Goal: Task Accomplishment & Management: Manage account settings

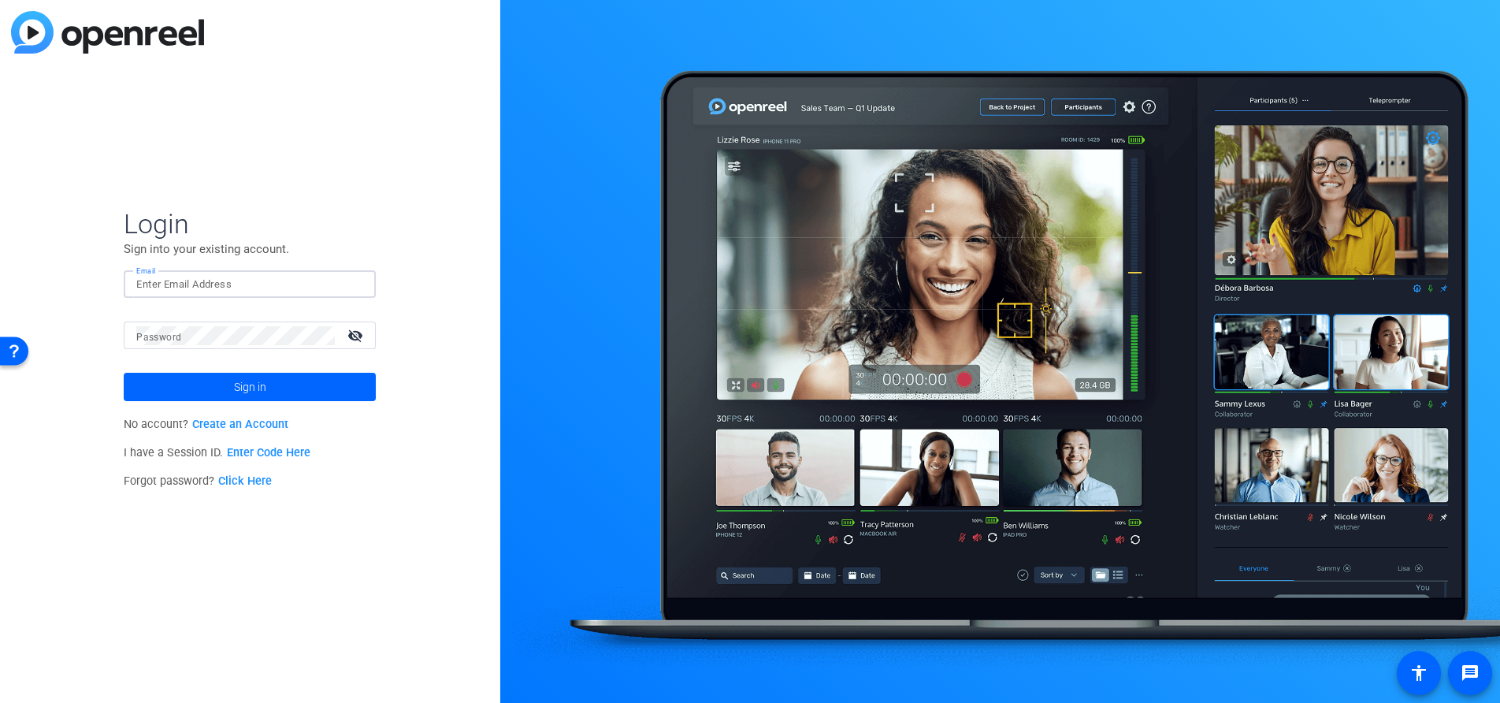
click at [253, 288] on input "Email" at bounding box center [249, 284] width 227 height 19
type input "c-gfeller@boncom.com"
click at [354, 385] on span at bounding box center [250, 387] width 252 height 38
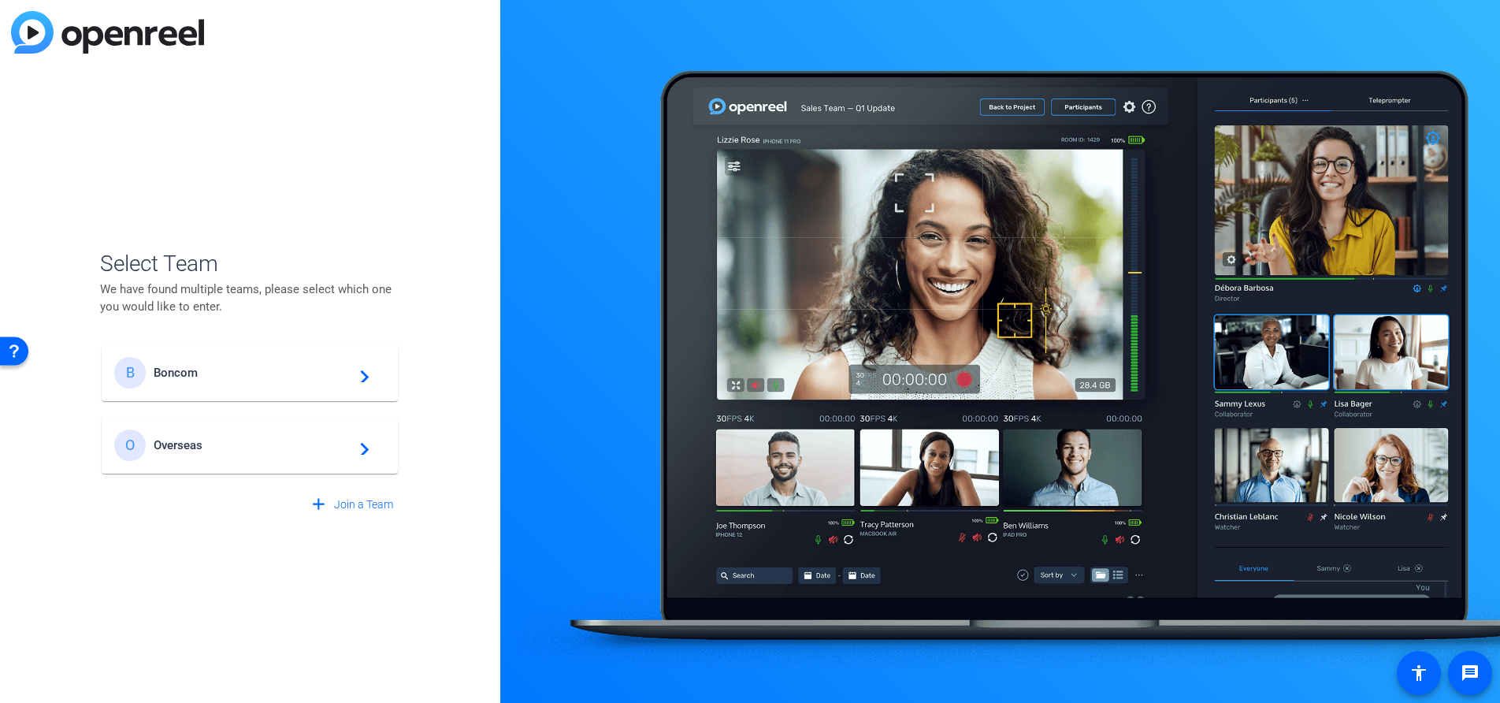
click at [333, 371] on span "Boncom" at bounding box center [252, 373] width 197 height 14
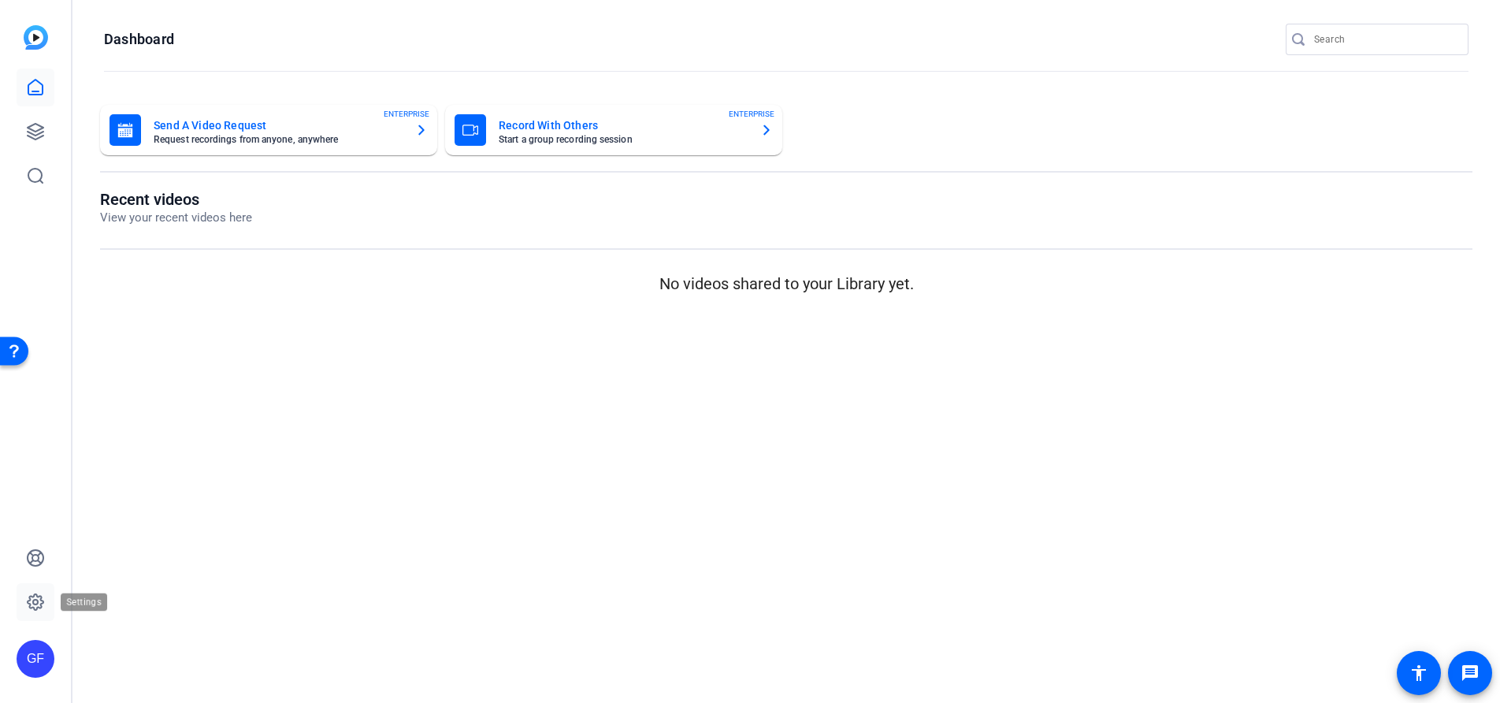
click at [34, 594] on icon at bounding box center [35, 601] width 19 height 19
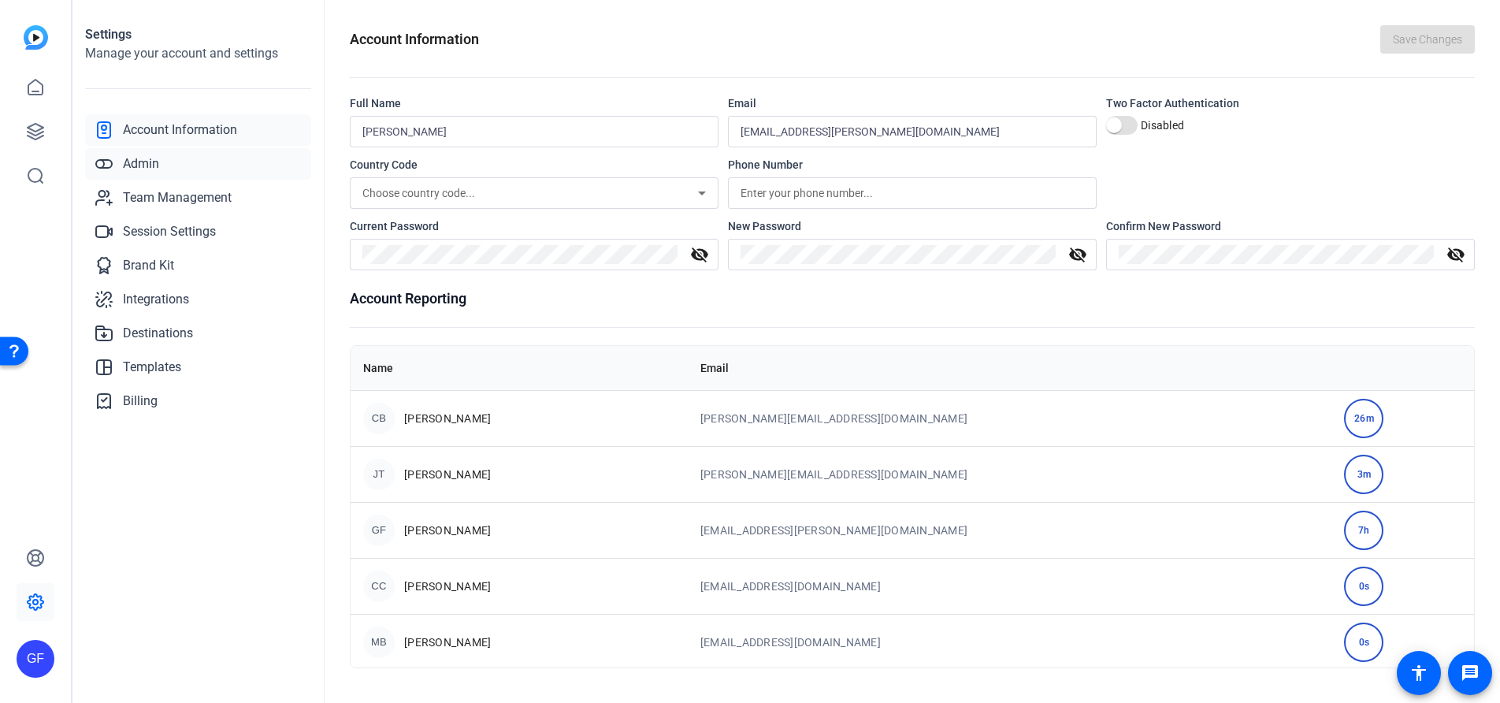
click at [170, 167] on link "Admin" at bounding box center [198, 164] width 226 height 32
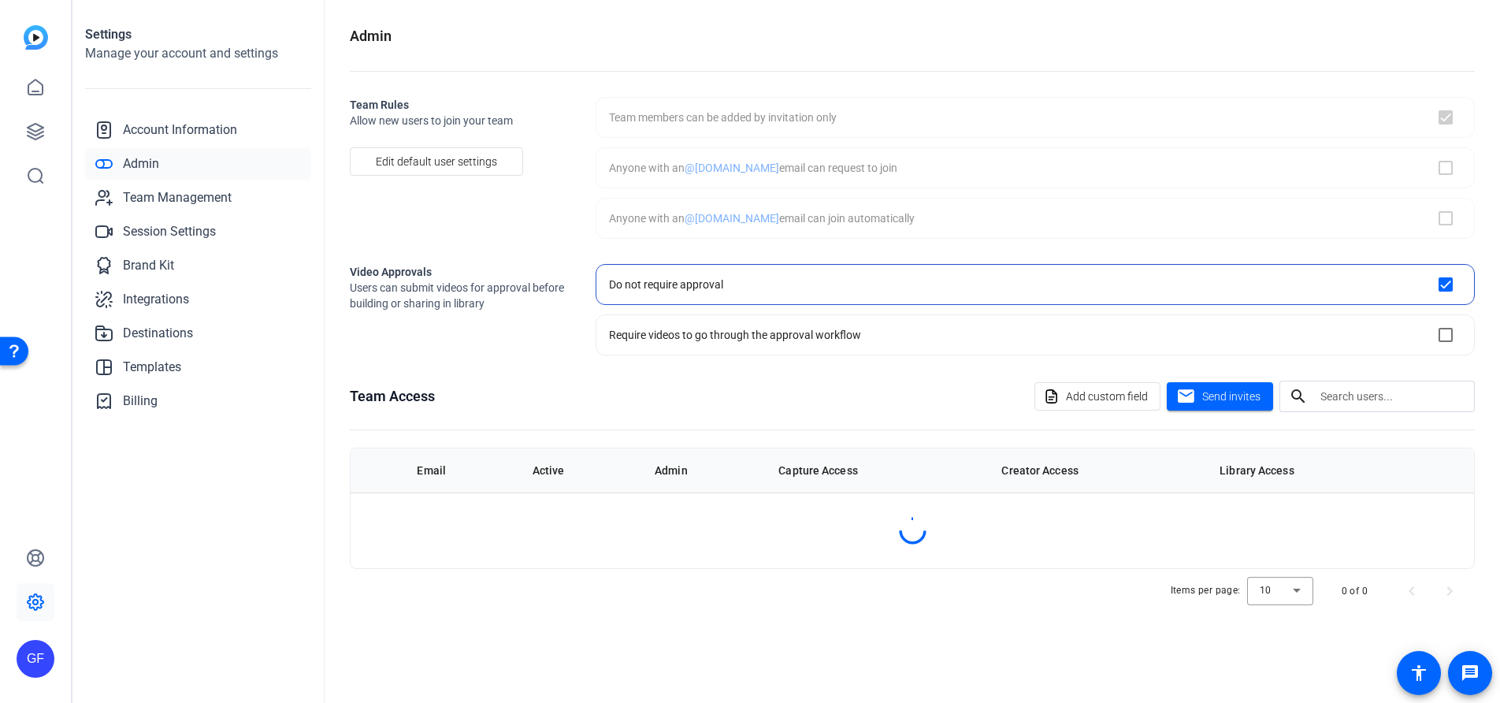
checkbox input "true"
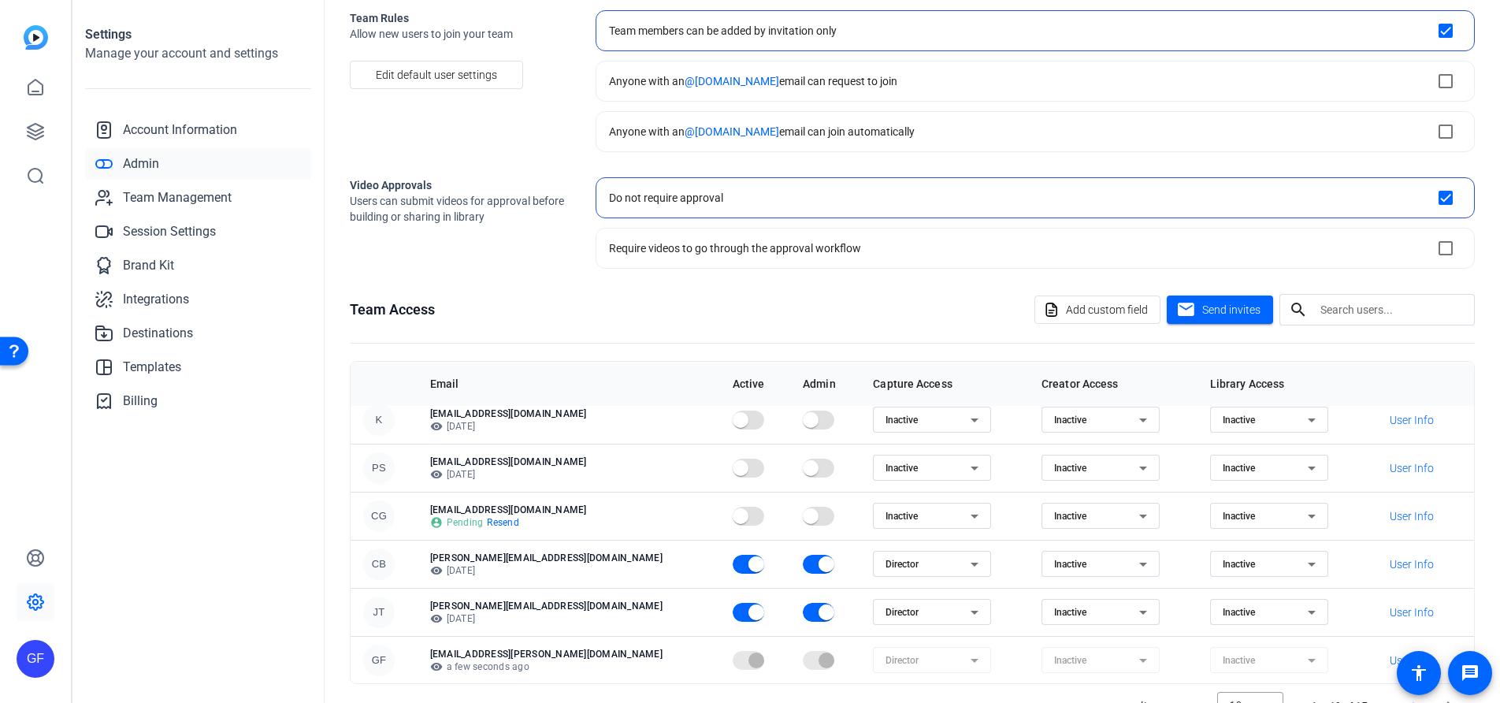
scroll to position [137, 0]
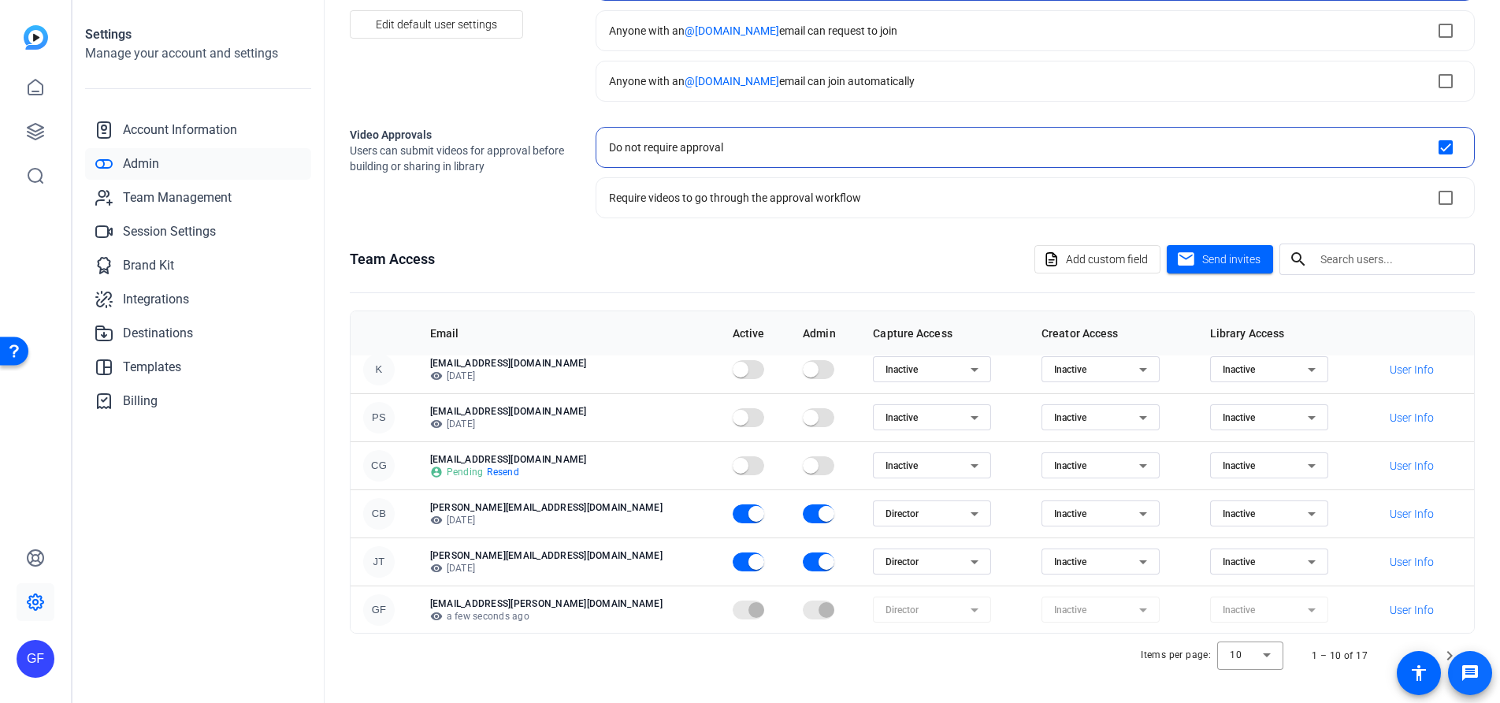
click at [1450, 652] on span at bounding box center [1470, 673] width 44 height 44
click at [1443, 651] on span "Next page" at bounding box center [1450, 656] width 38 height 38
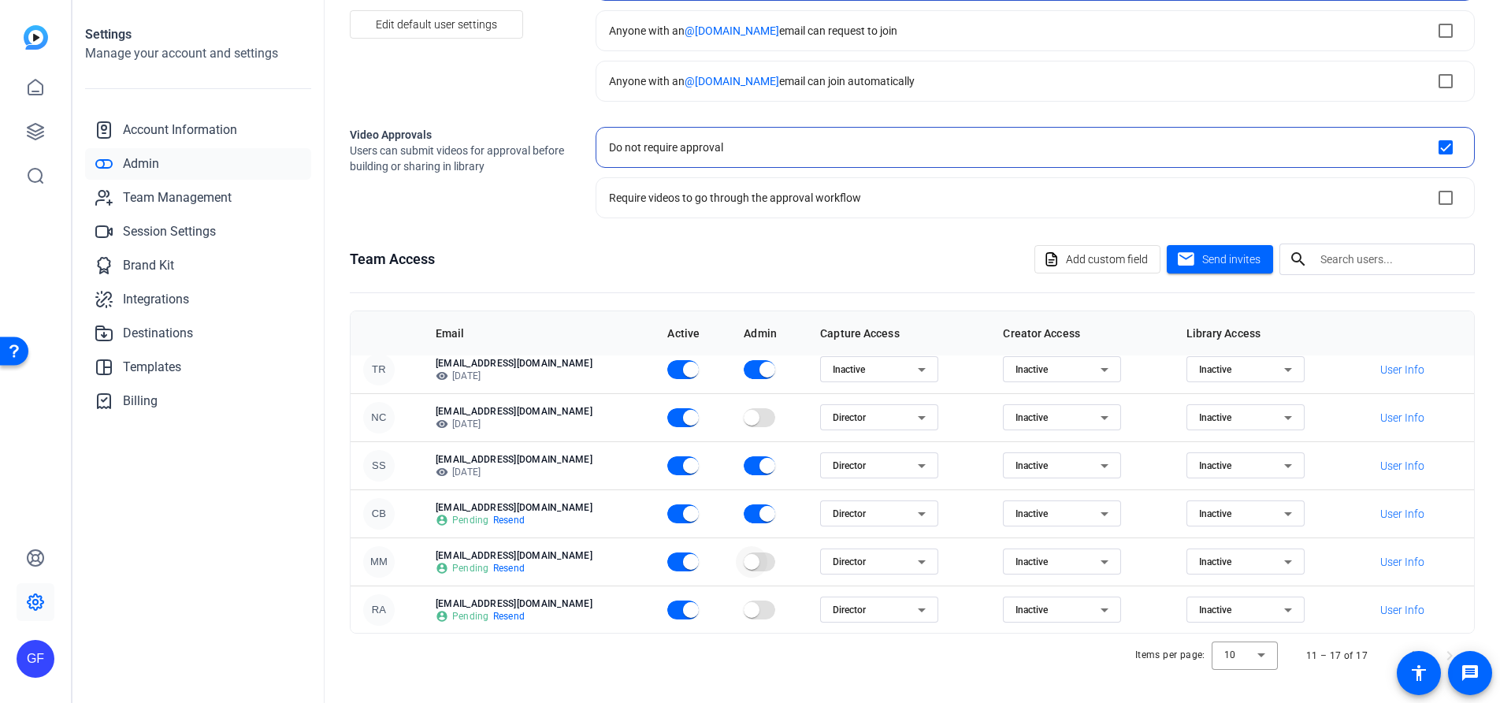
click at [744, 562] on span "button" at bounding box center [752, 562] width 16 height 16
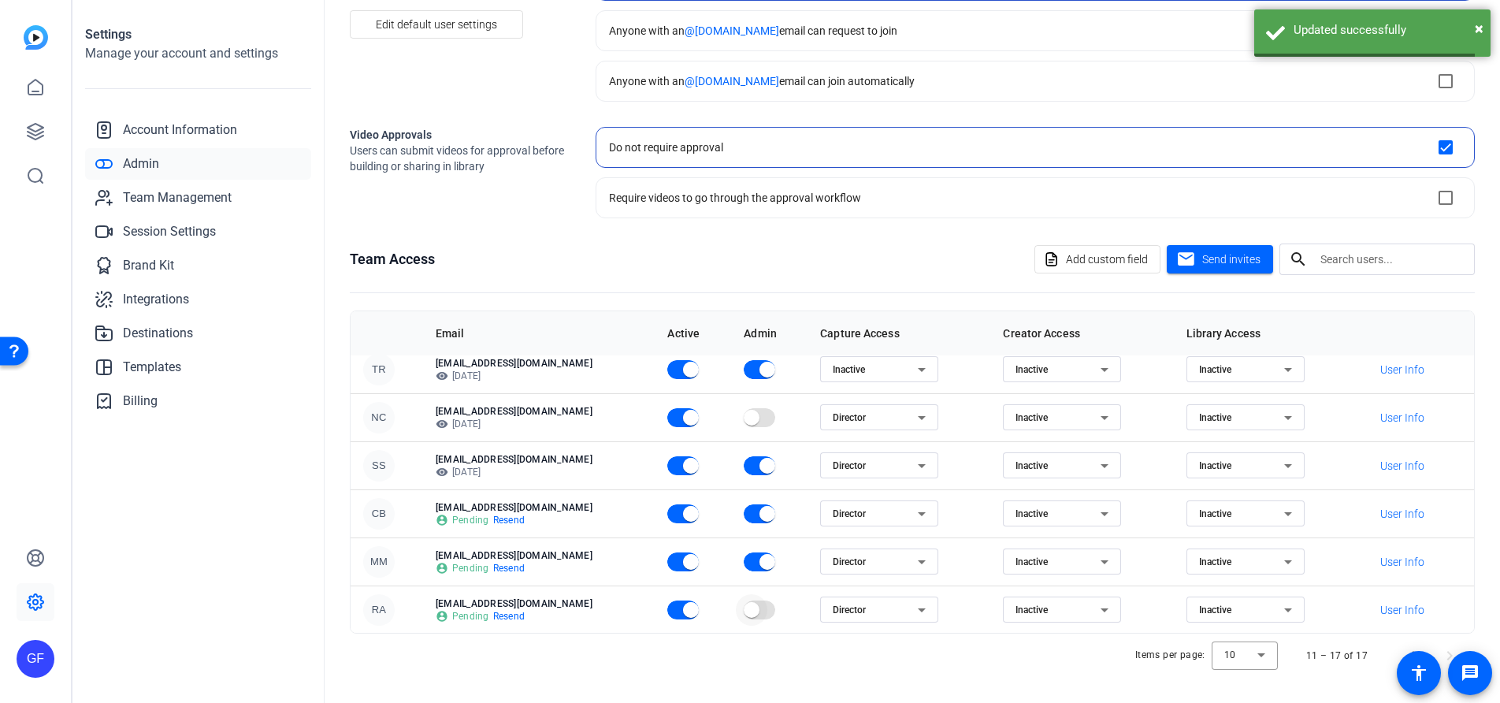
click at [744, 607] on span "button" at bounding box center [752, 610] width 16 height 16
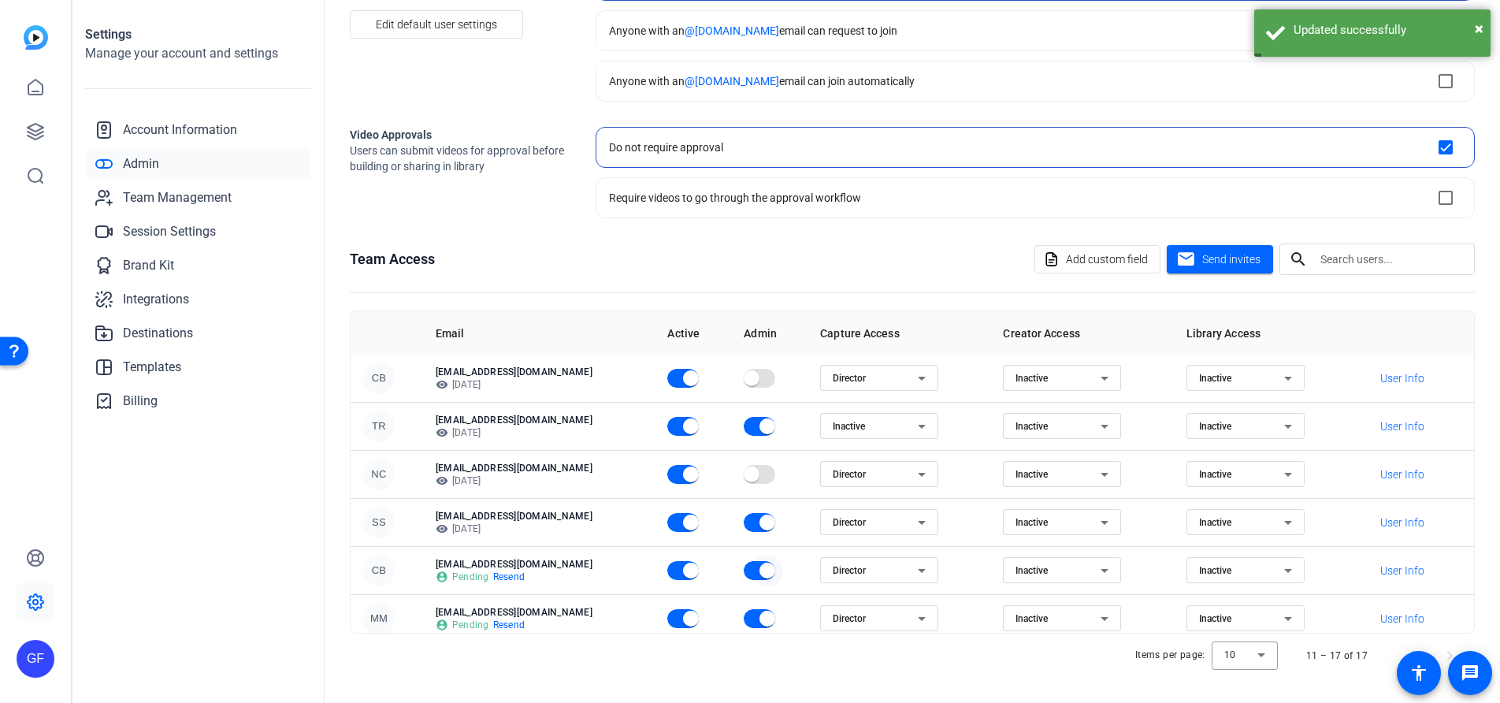
scroll to position [0, 0]
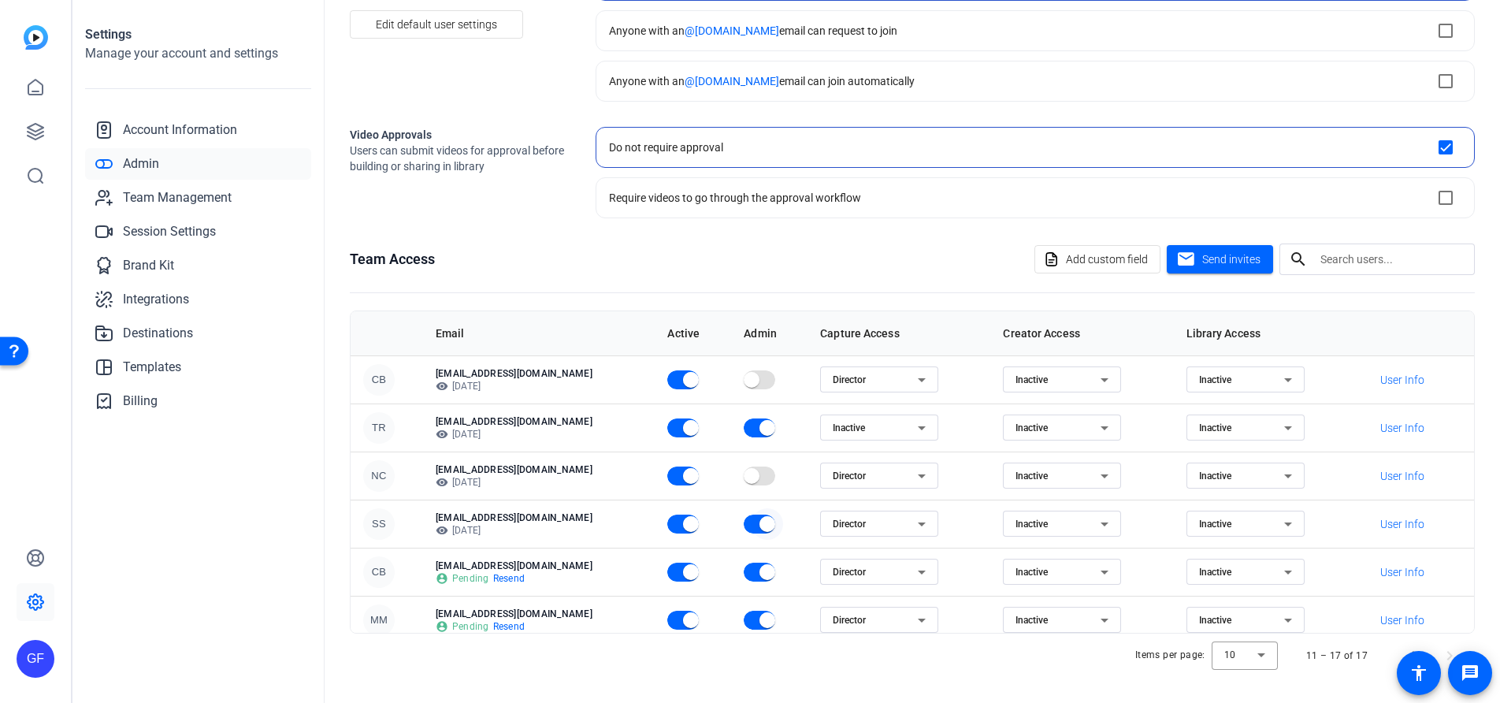
click at [752, 522] on span "button" at bounding box center [768, 524] width 32 height 32
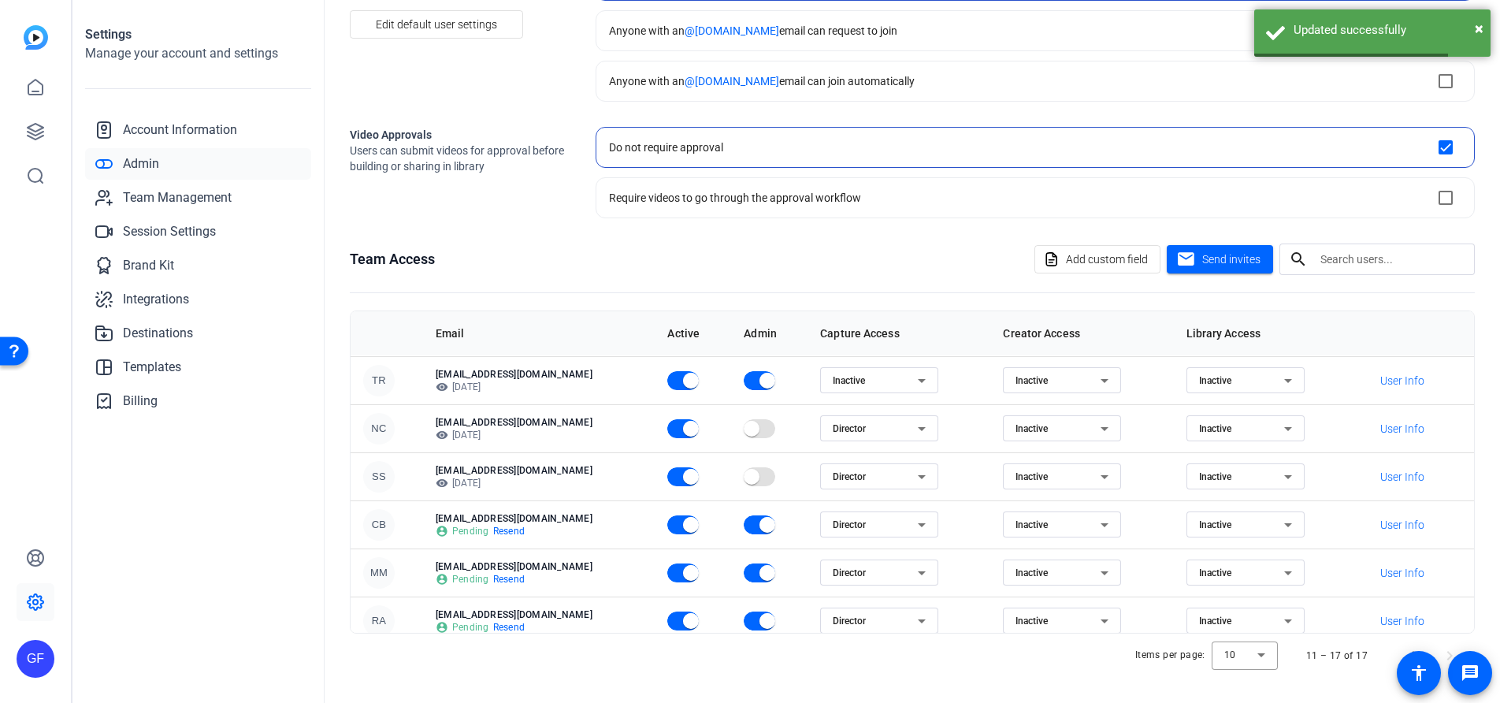
scroll to position [46, 0]
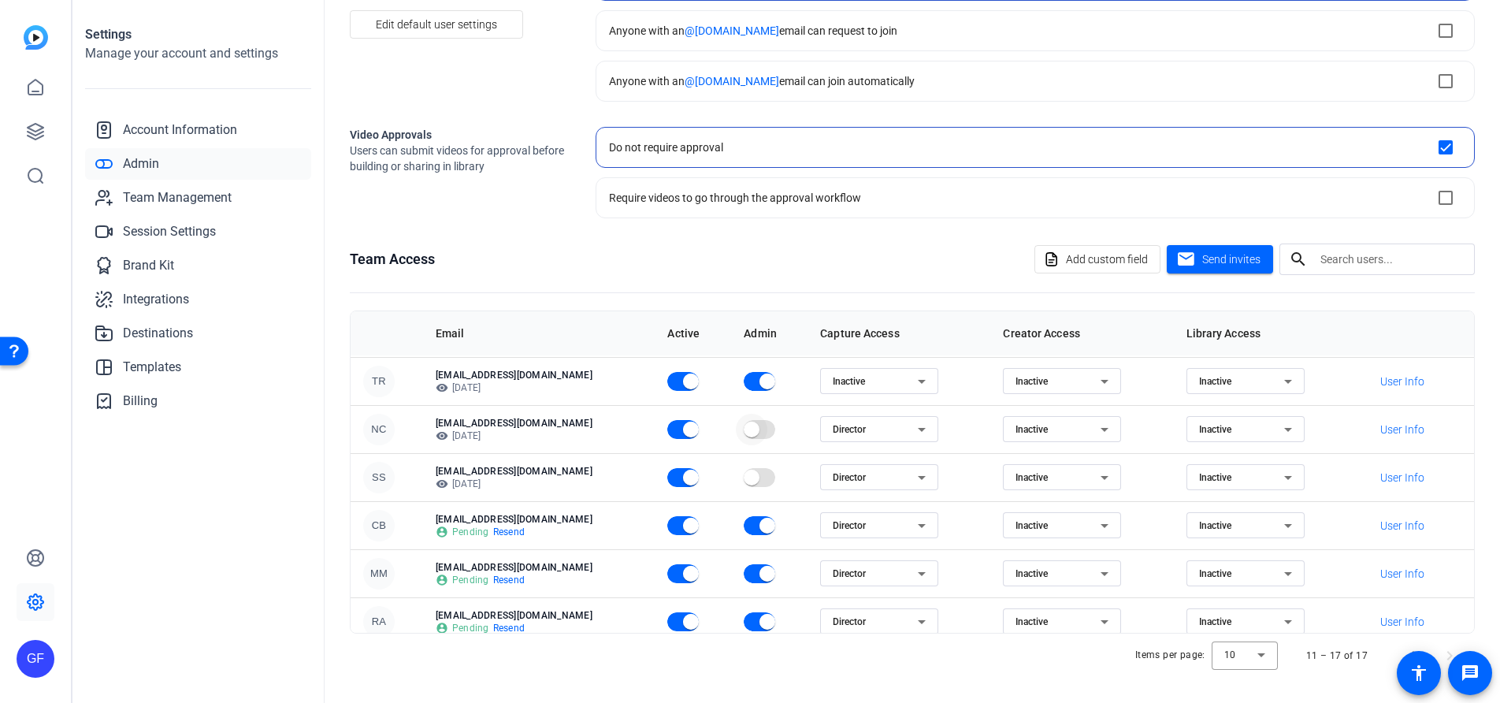
click at [744, 430] on span "button" at bounding box center [752, 429] width 16 height 16
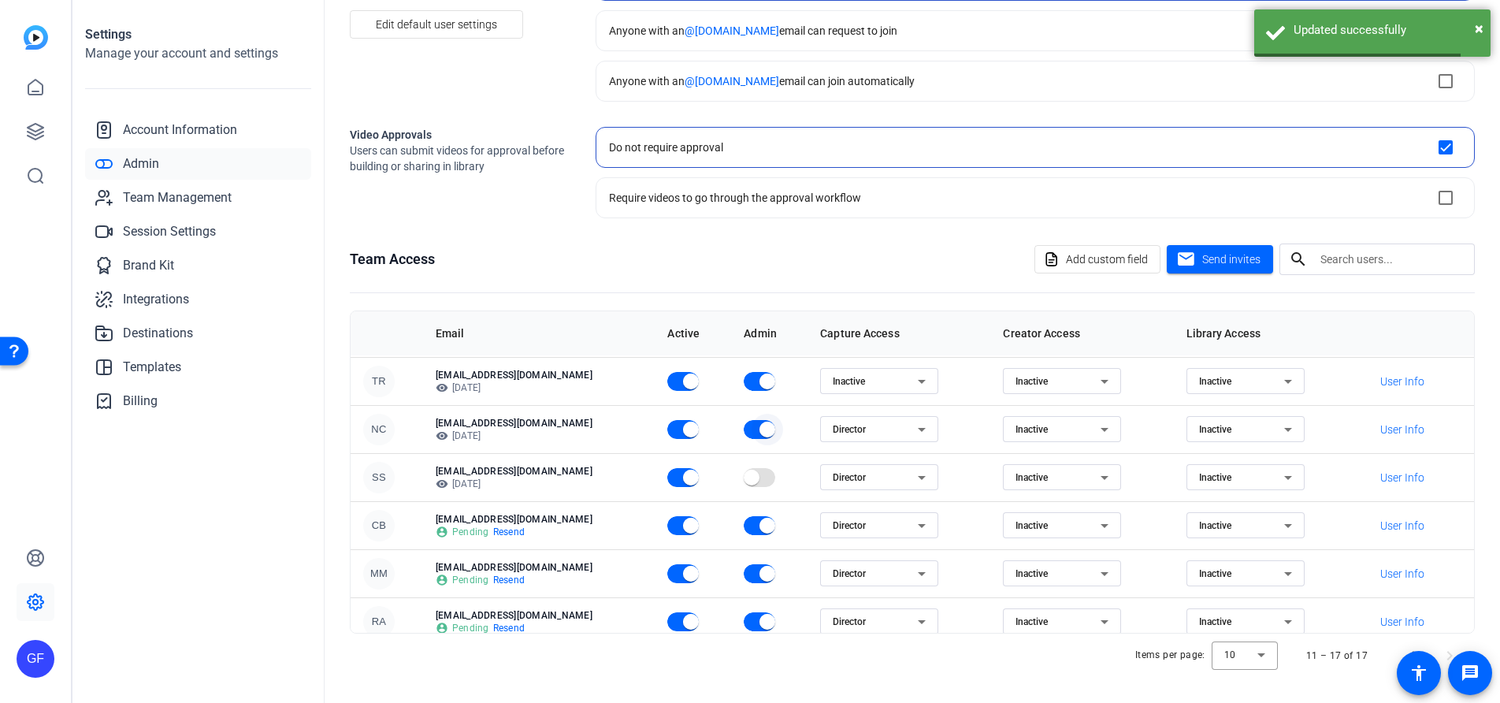
click at [752, 430] on span "button" at bounding box center [768, 430] width 32 height 32
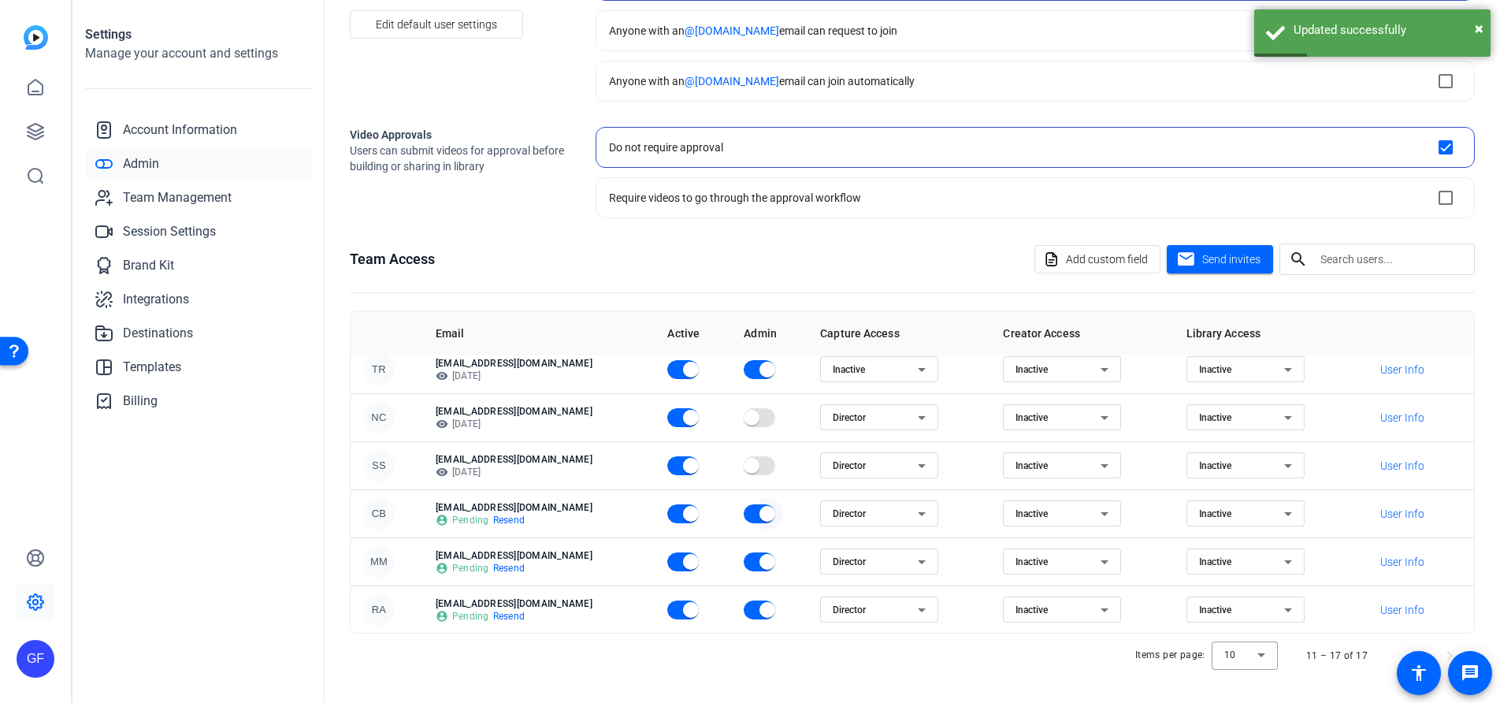
click at [759, 512] on span "button" at bounding box center [767, 514] width 16 height 16
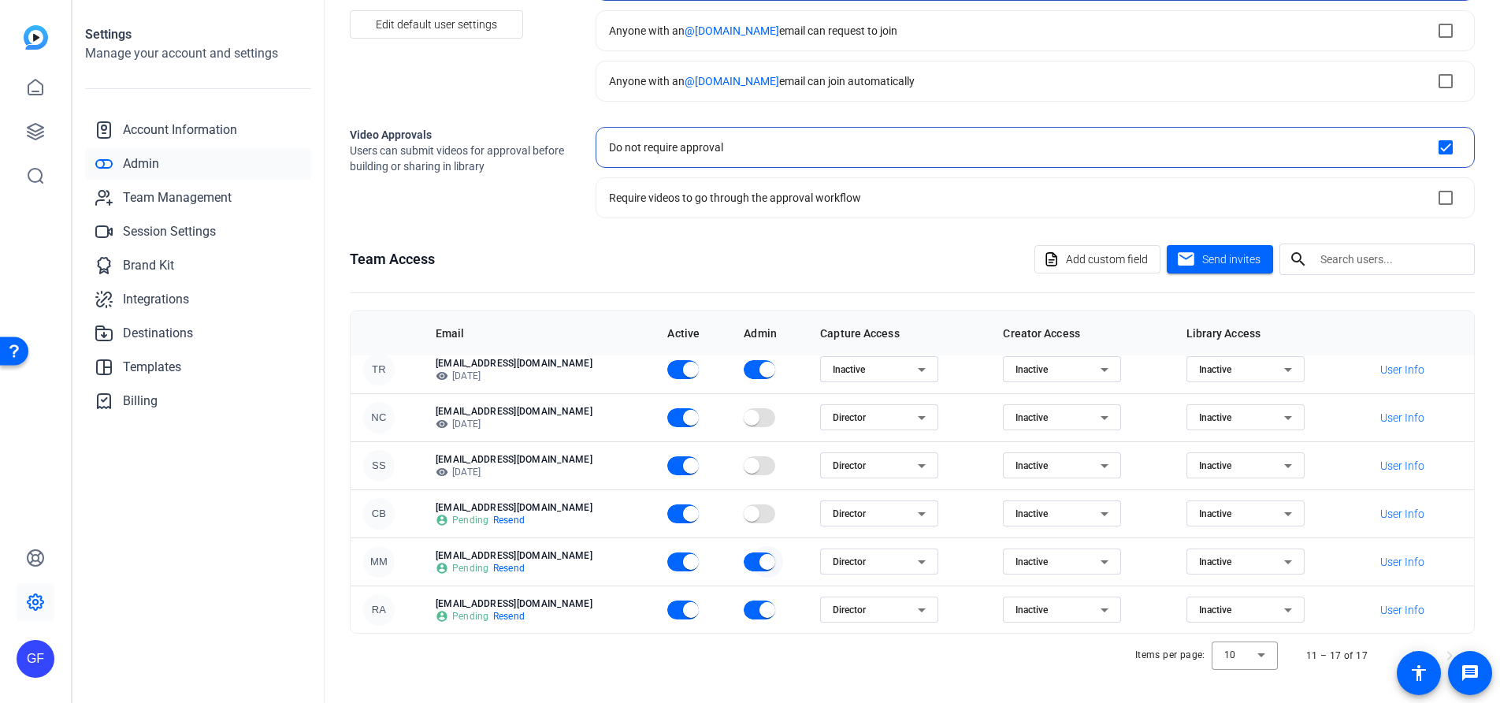
click at [759, 563] on span "button" at bounding box center [767, 562] width 16 height 16
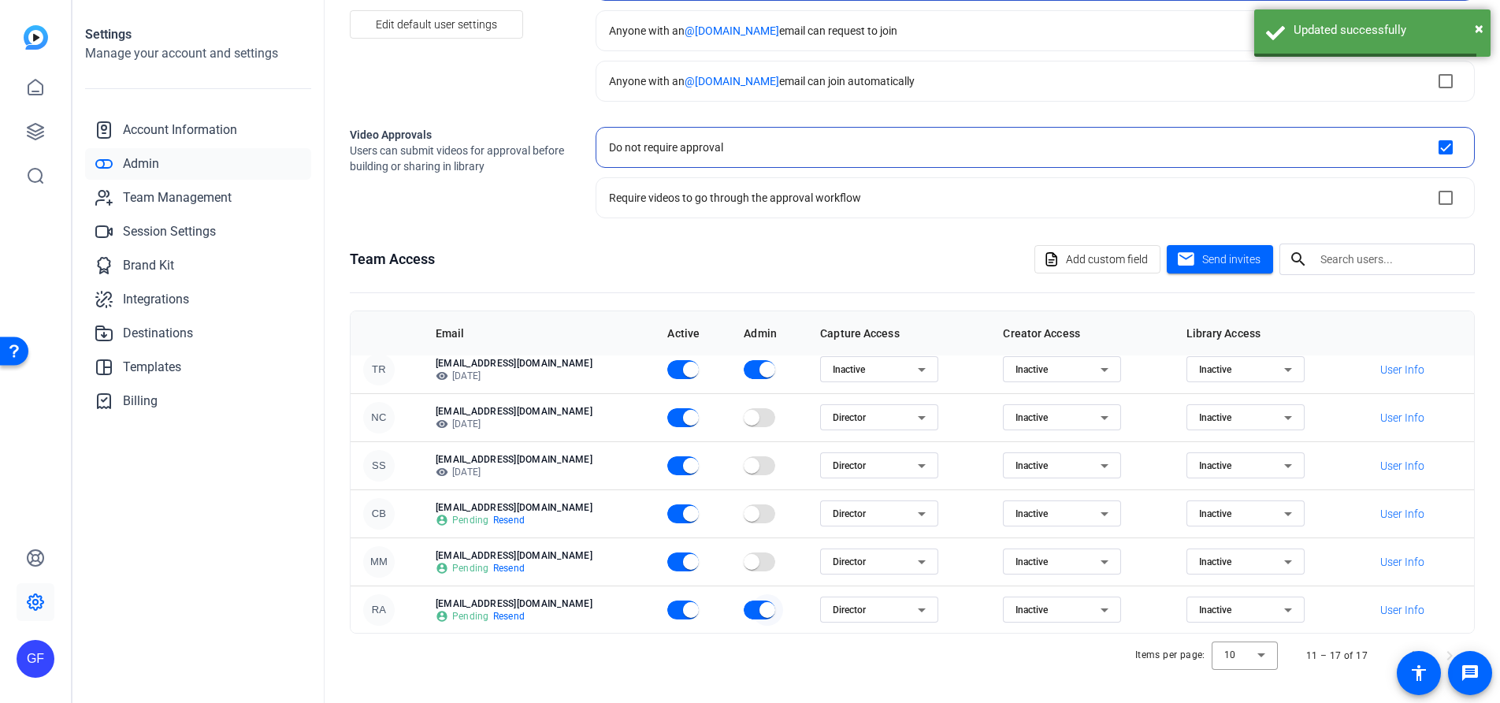
click at [759, 608] on span "button" at bounding box center [767, 610] width 16 height 16
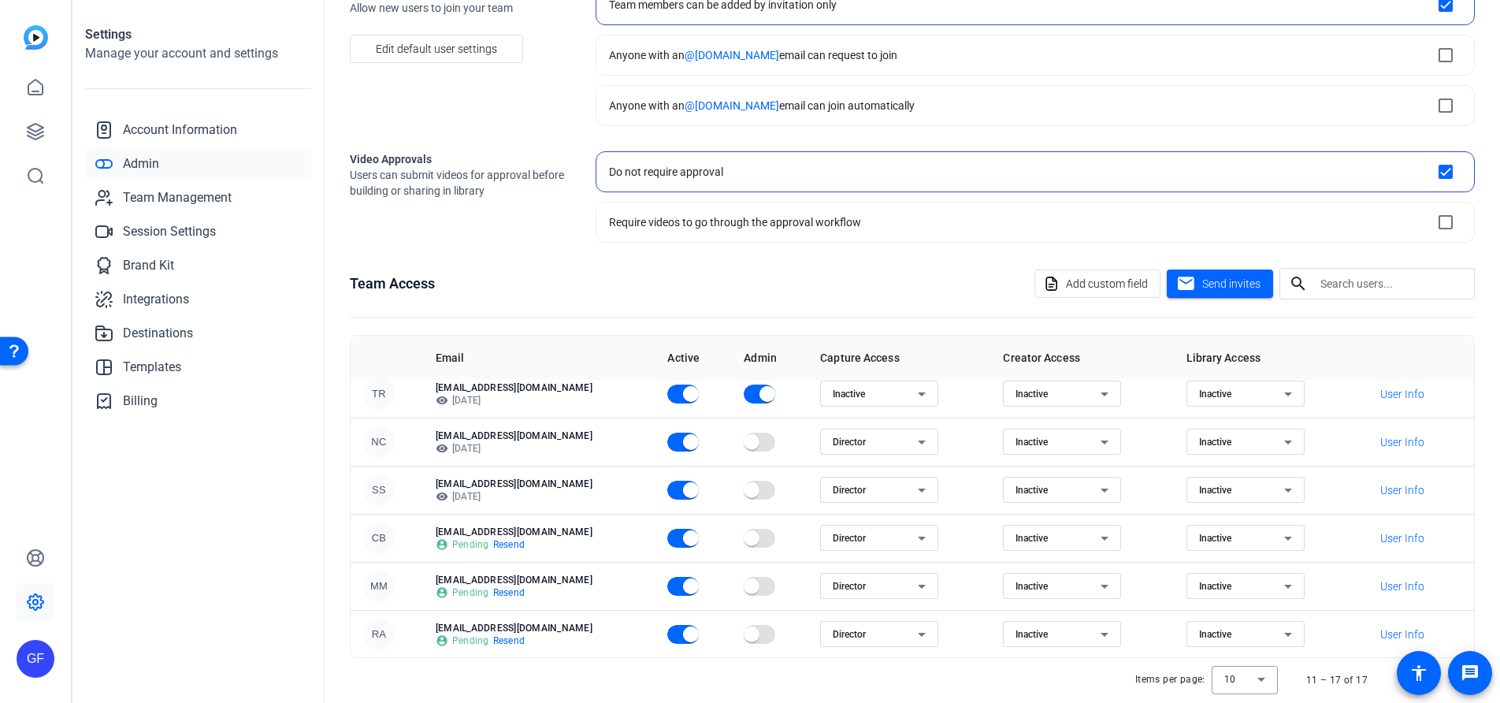
scroll to position [137, 0]
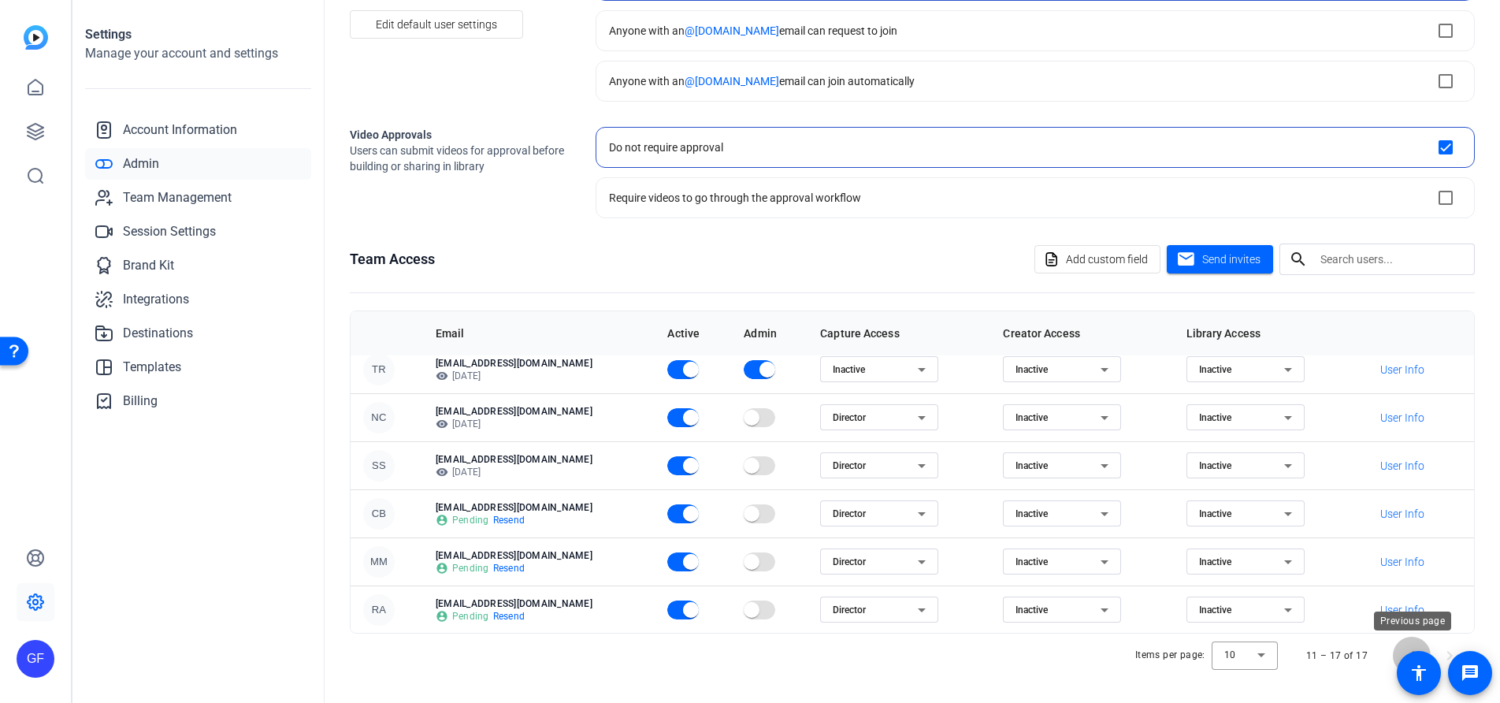
click at [1412, 646] on span "Previous page" at bounding box center [1412, 656] width 38 height 38
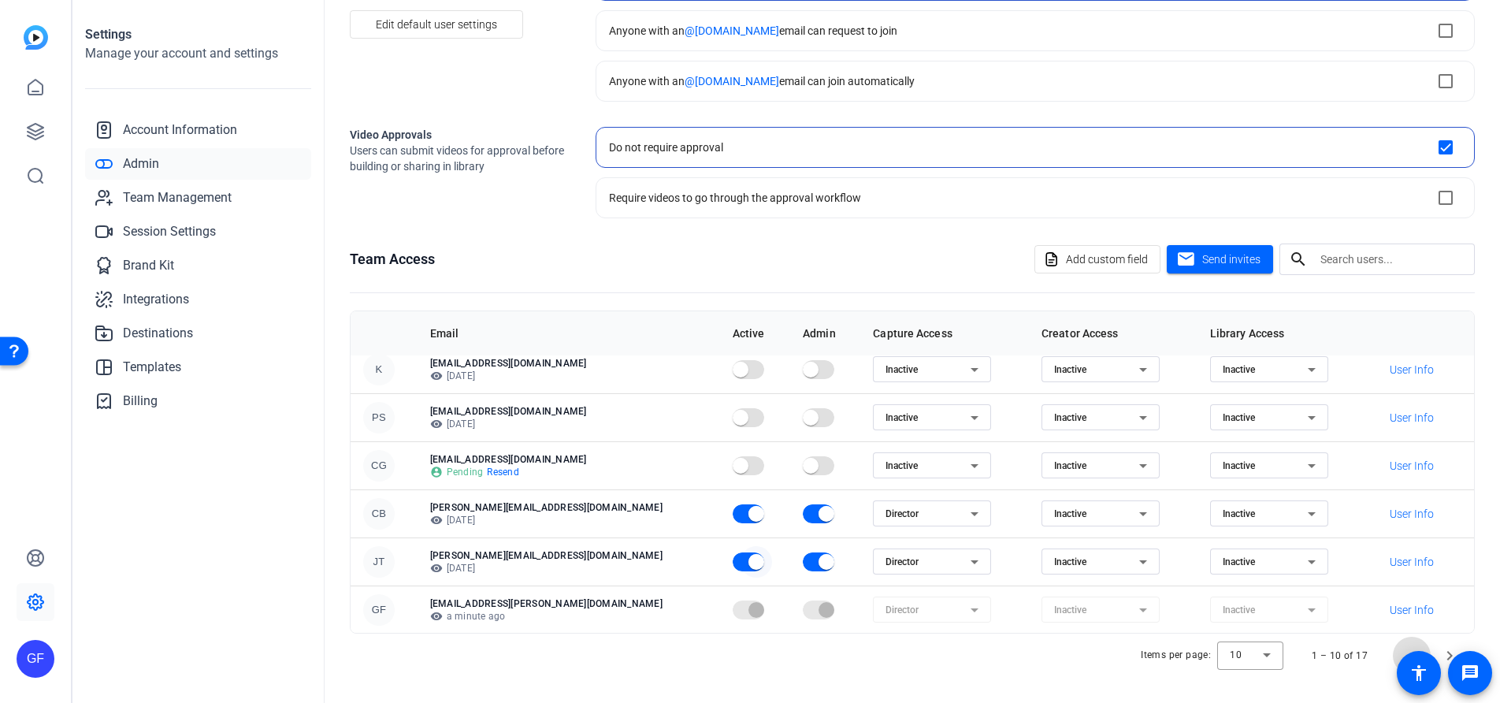
scroll to position [200, 0]
click at [748, 560] on span "button" at bounding box center [756, 564] width 16 height 16
click at [965, 560] on icon at bounding box center [974, 564] width 19 height 19
click at [859, 613] on mat-option "Inactive" at bounding box center [836, 619] width 118 height 25
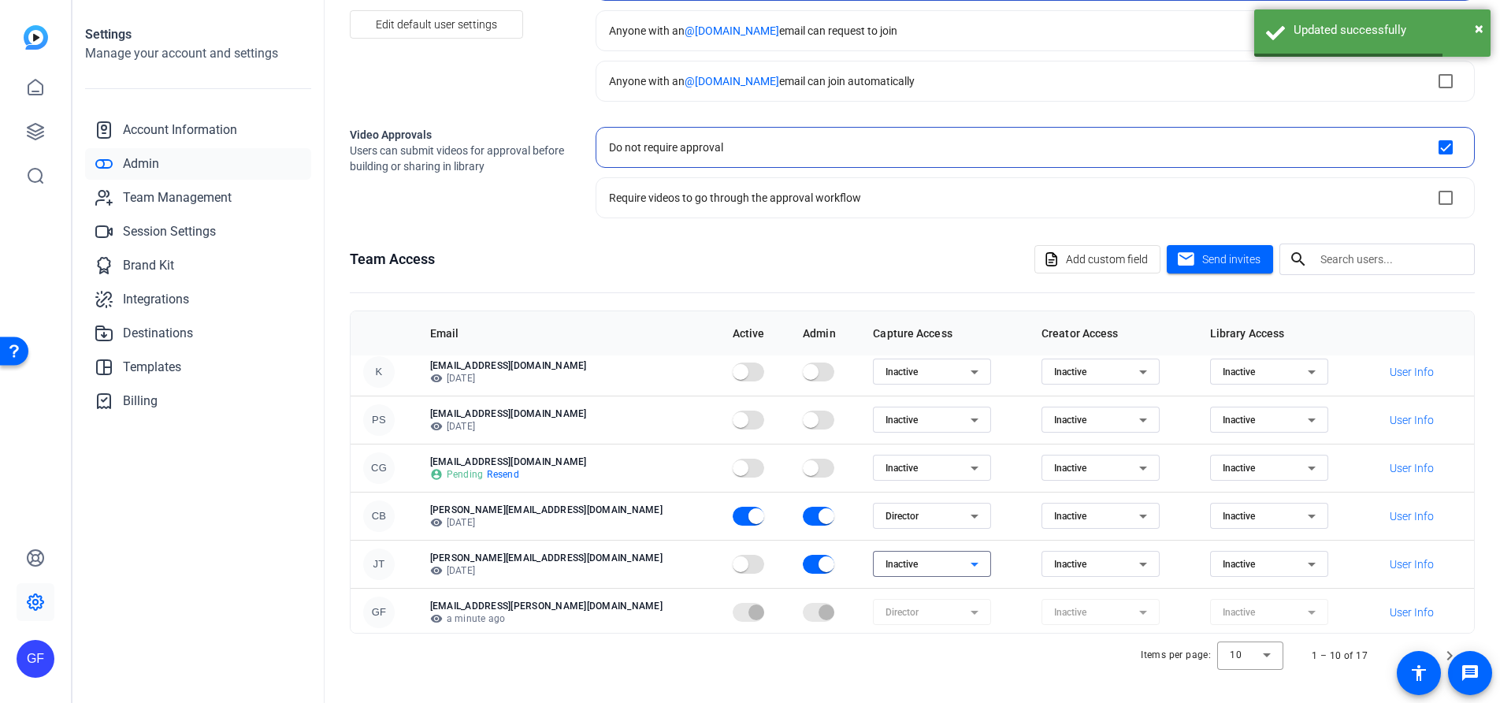
scroll to position [202, 0]
click at [1450, 647] on span "Next page" at bounding box center [1450, 656] width 38 height 38
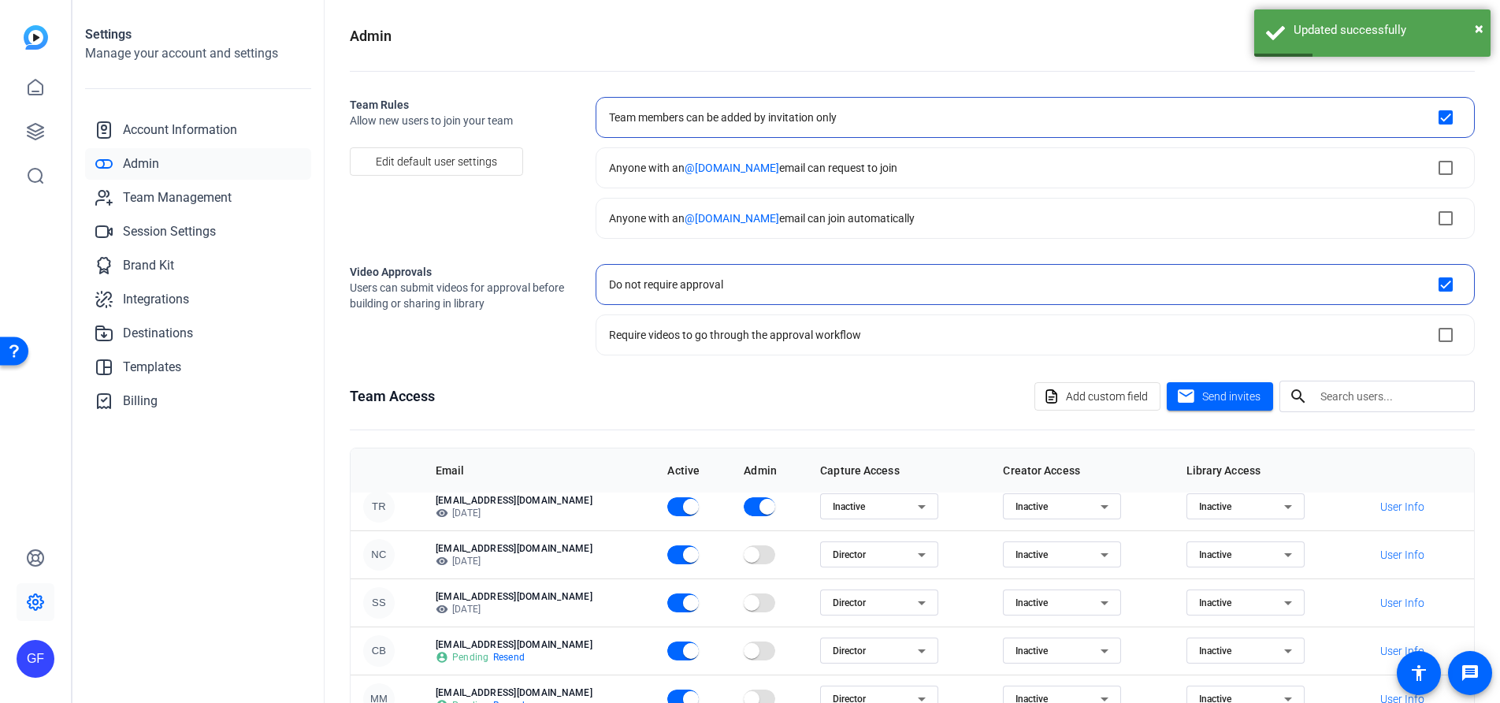
scroll to position [137, 0]
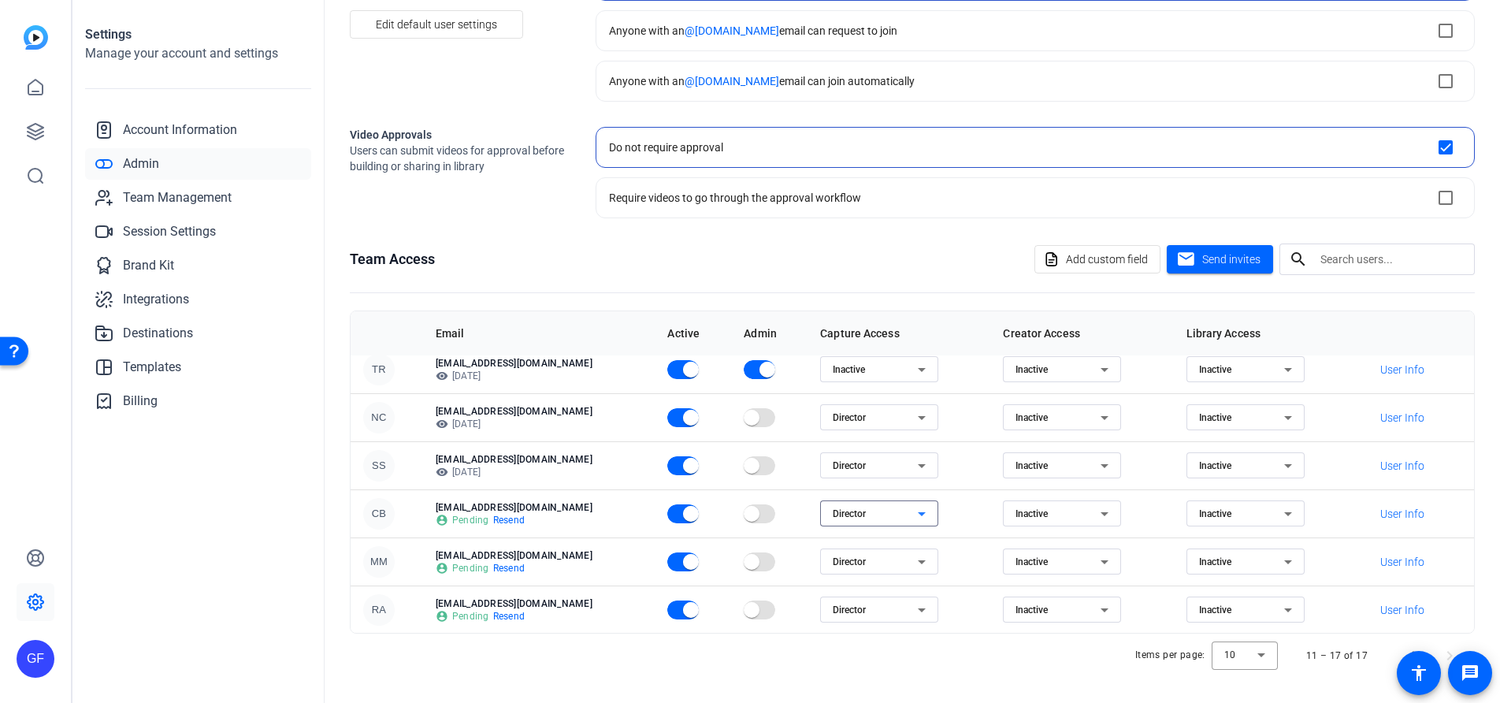
click at [912, 518] on icon at bounding box center [921, 513] width 19 height 19
drag, startPoint x: 869, startPoint y: 566, endPoint x: 895, endPoint y: 551, distance: 30.0
click at [869, 565] on mat-option "Inactive" at bounding box center [858, 569] width 118 height 25
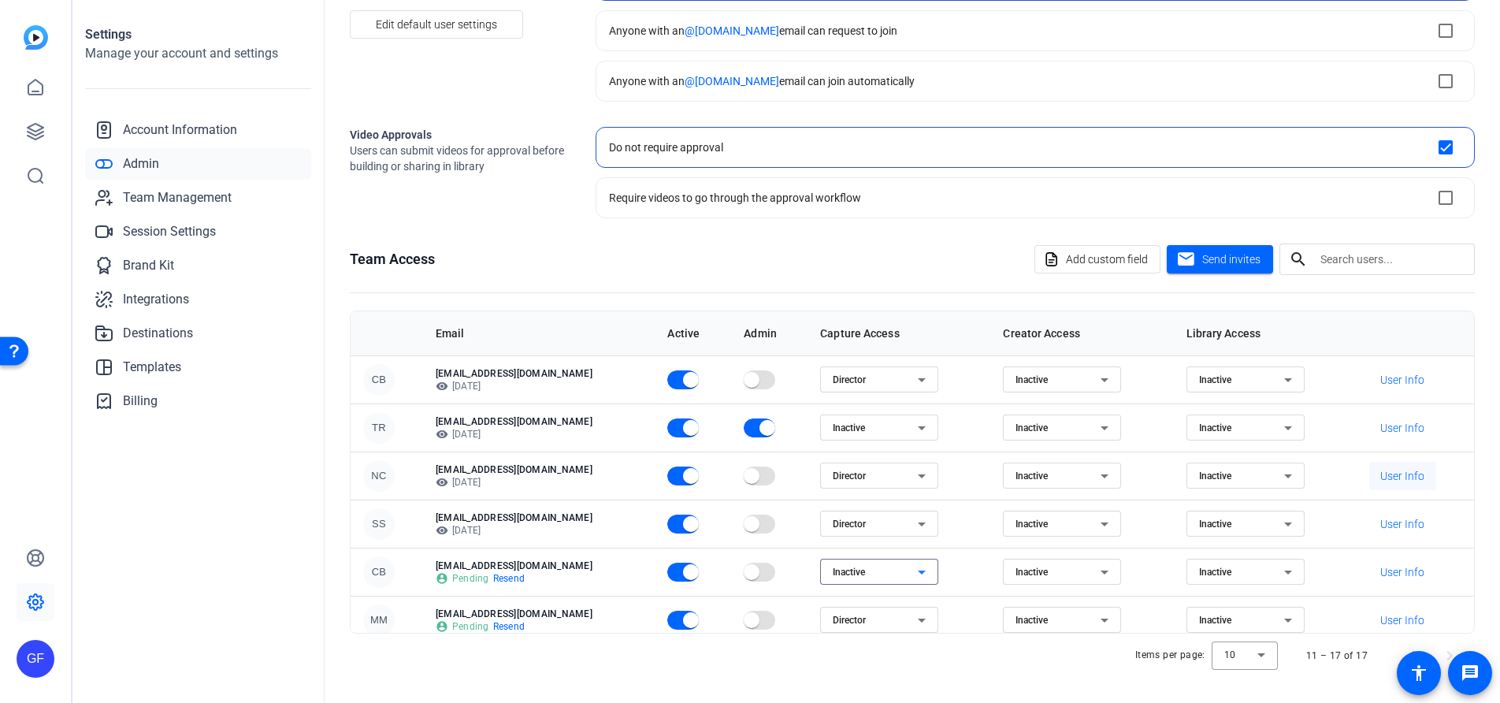
click at [1412, 477] on span "User Info" at bounding box center [1402, 476] width 44 height 16
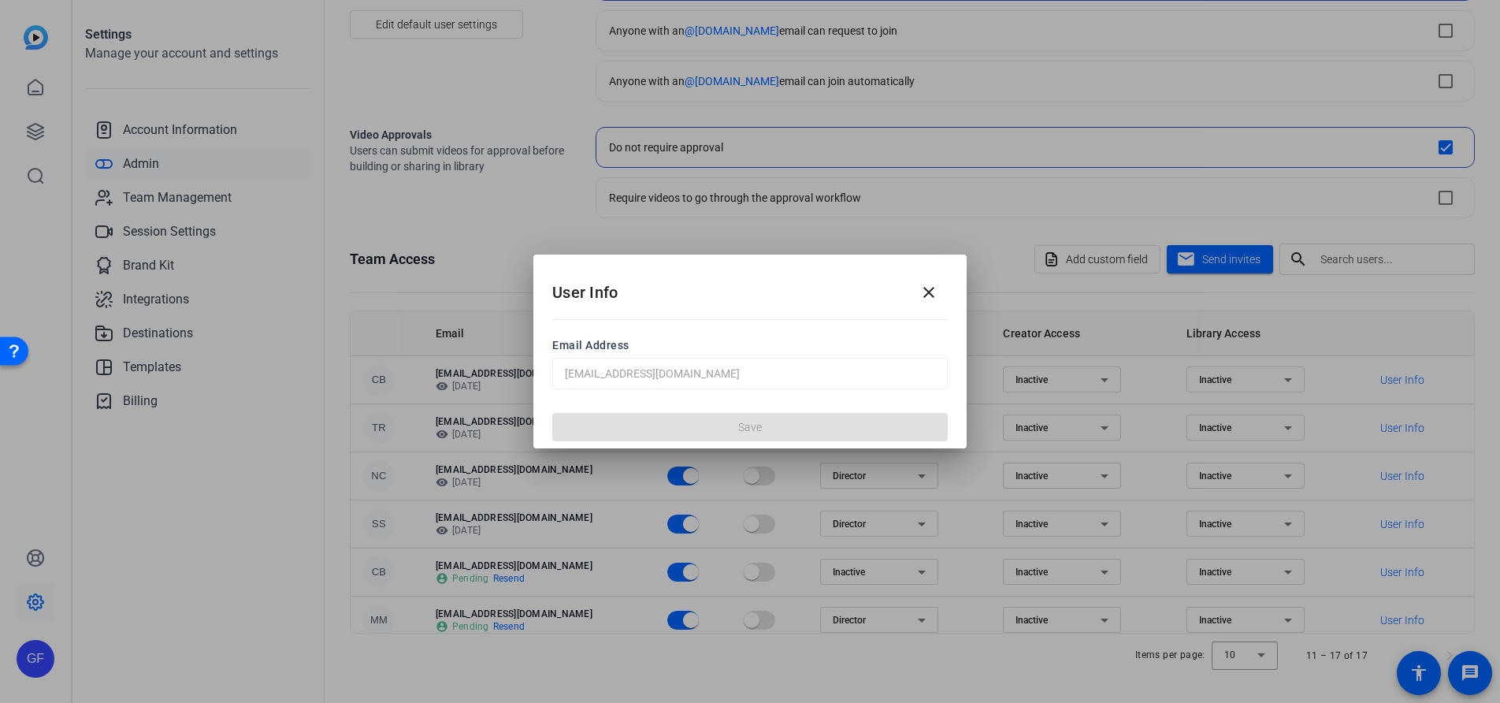
click at [607, 363] on mat-form-field "natashacolborne@gmail.com" at bounding box center [749, 374] width 395 height 32
click at [786, 379] on mat-form-field "natashacolborne@gmail.com" at bounding box center [749, 374] width 395 height 32
click at [926, 296] on mat-icon "close" at bounding box center [928, 292] width 19 height 19
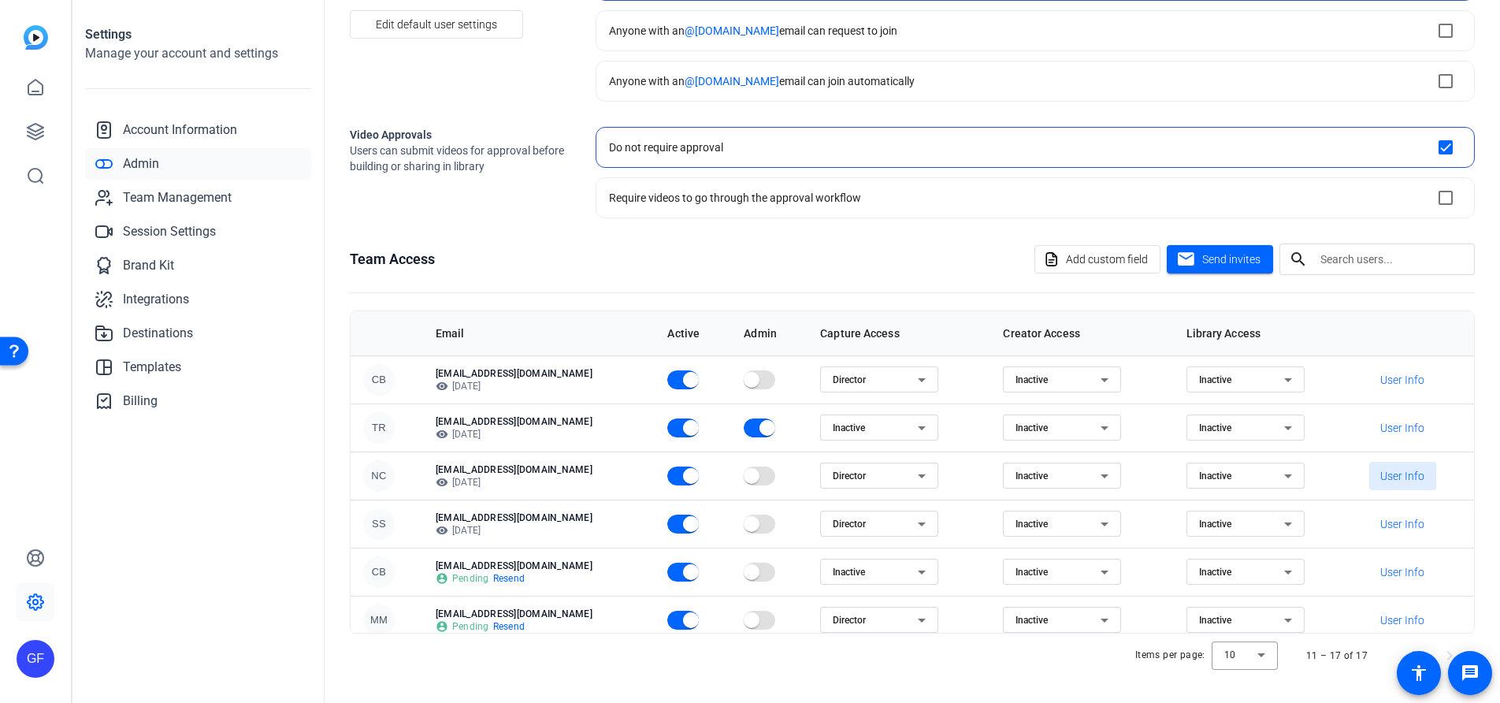
scroll to position [58, 0]
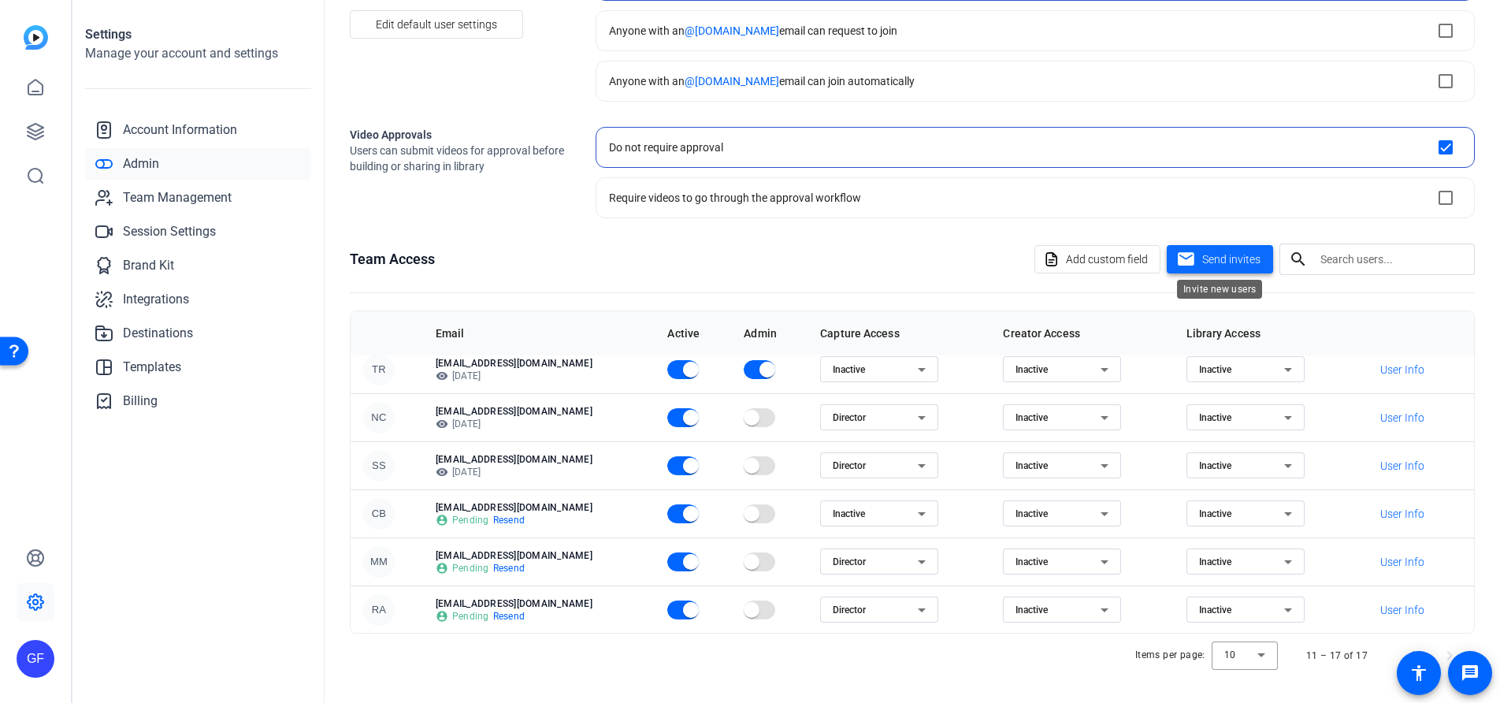
click at [1205, 264] on span "Send invites" at bounding box center [1231, 259] width 58 height 17
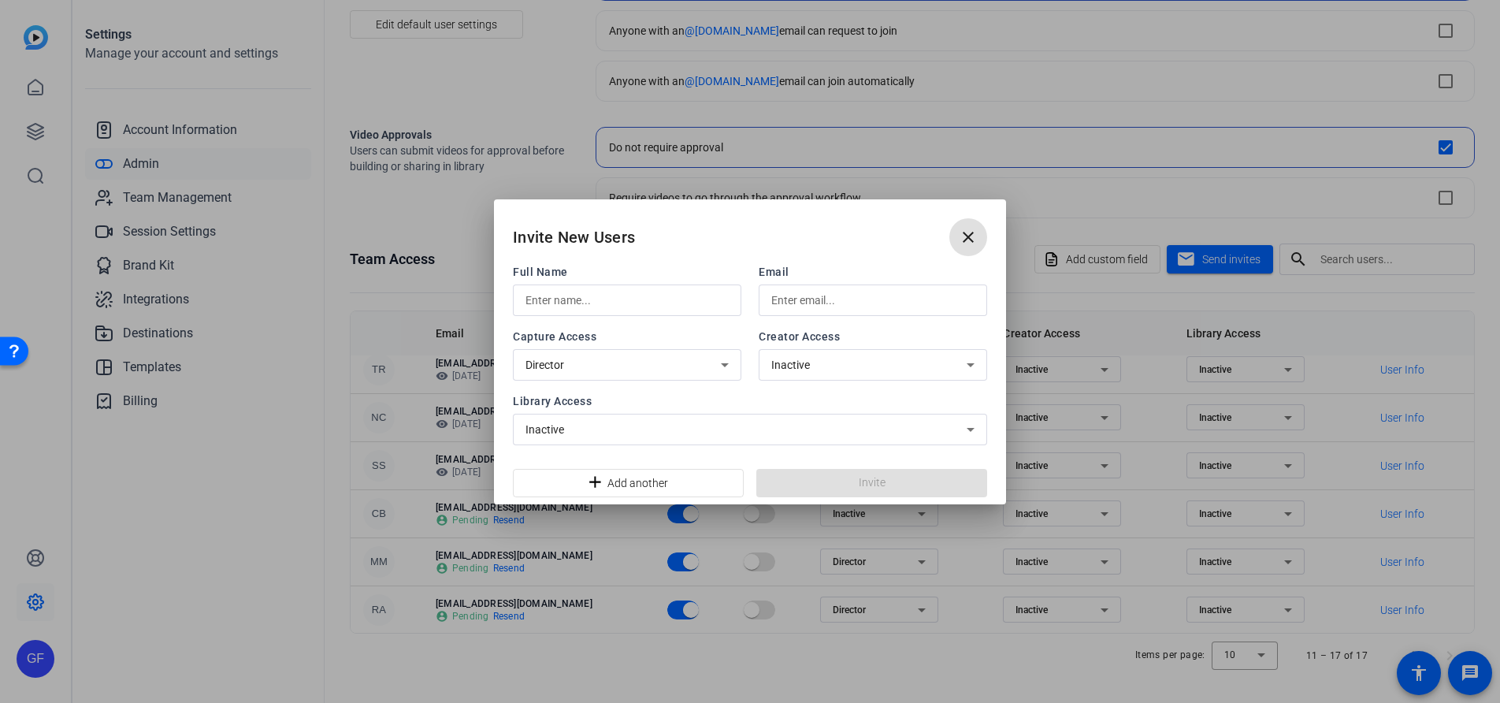
click at [722, 366] on icon at bounding box center [724, 364] width 19 height 19
click at [848, 371] on div at bounding box center [750, 351] width 1500 height 703
click at [851, 361] on div "Inactive" at bounding box center [868, 364] width 195 height 19
click at [732, 375] on div at bounding box center [750, 351] width 1500 height 703
click at [804, 430] on div "Inactive" at bounding box center [745, 429] width 441 height 19
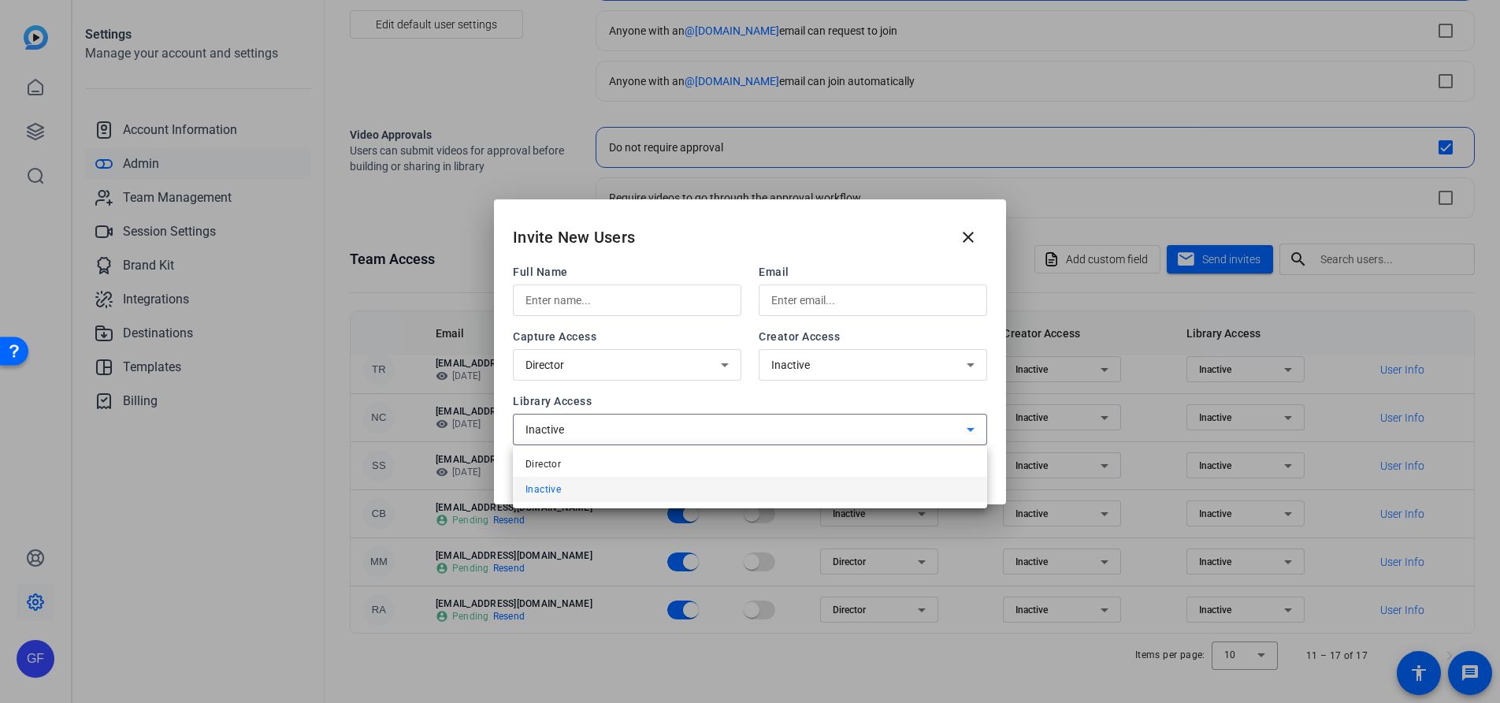
click at [800, 388] on div at bounding box center [750, 351] width 1500 height 703
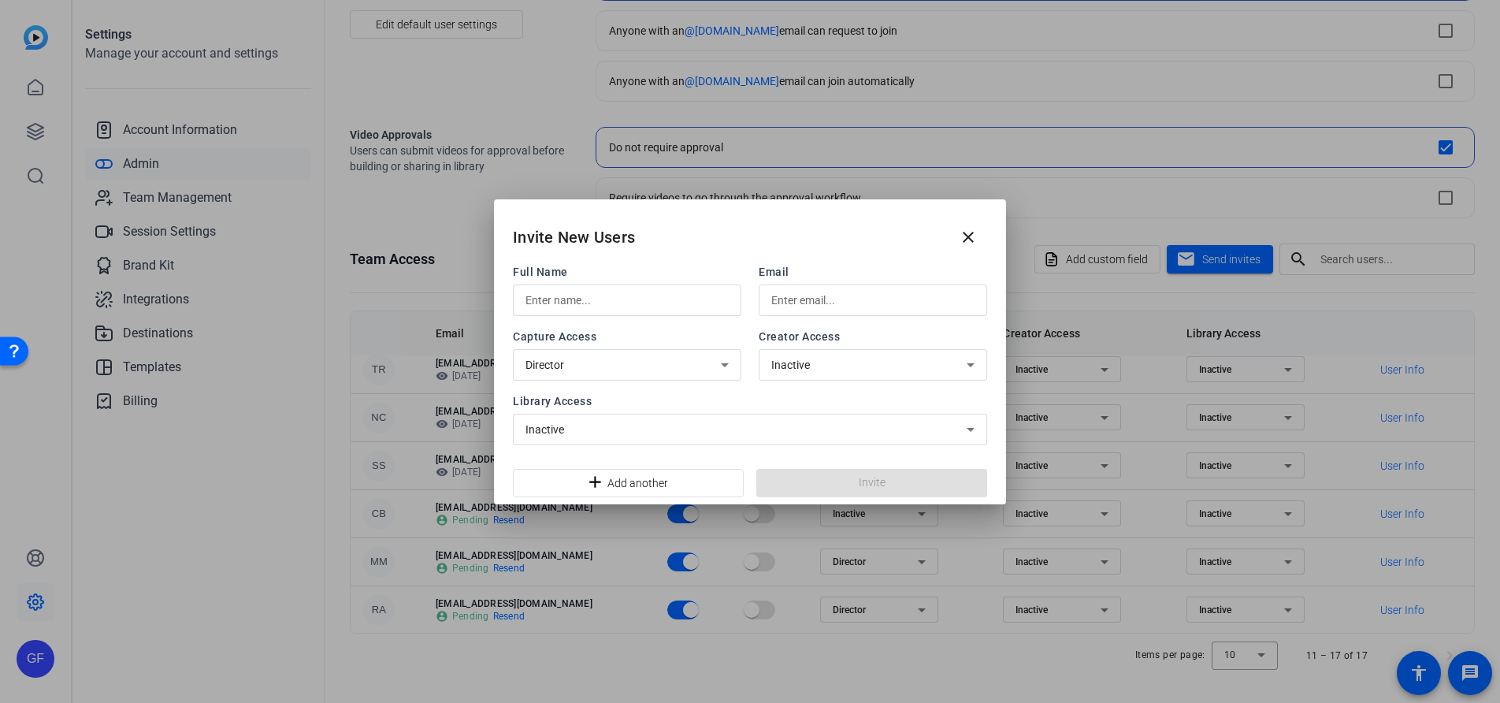
click at [602, 295] on input "text" at bounding box center [626, 300] width 203 height 19
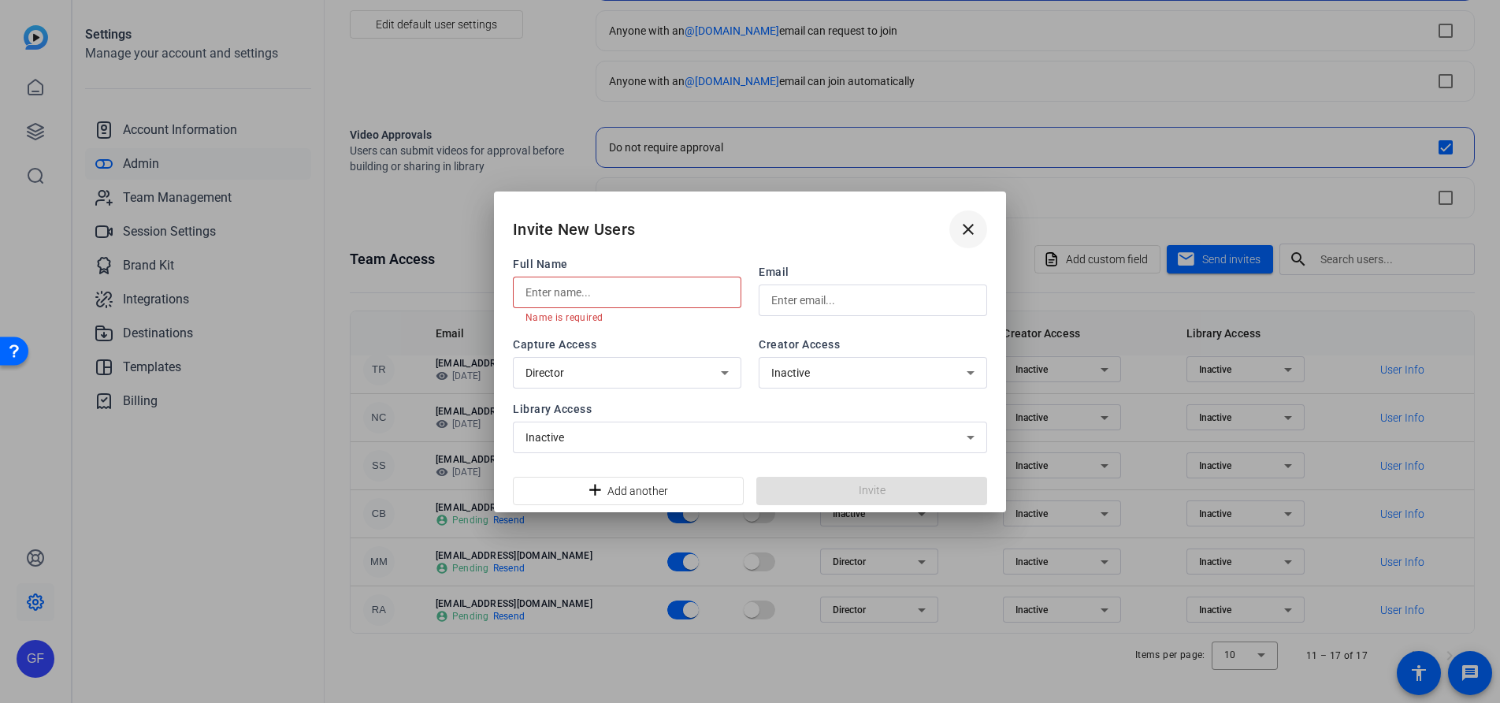
click at [963, 226] on mat-icon "close" at bounding box center [968, 229] width 19 height 19
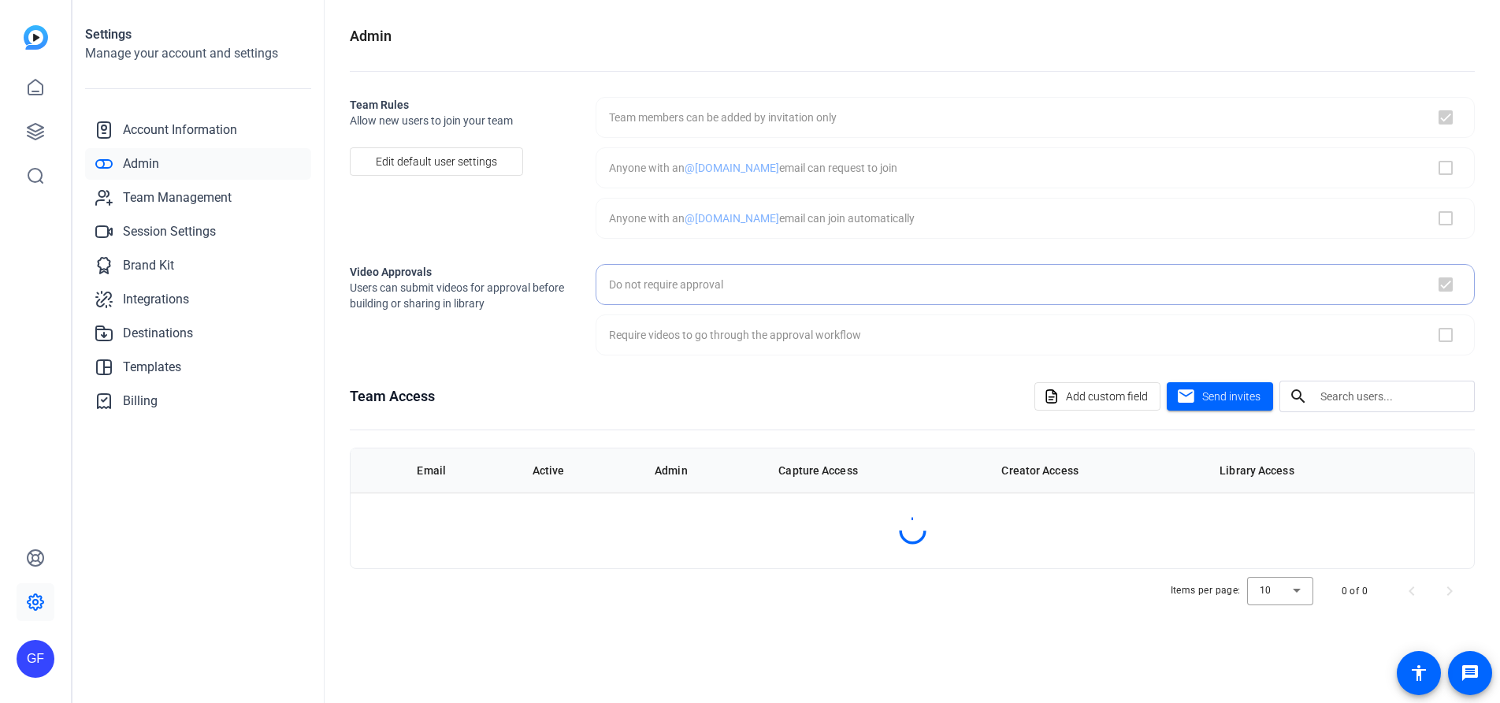
checkbox input "true"
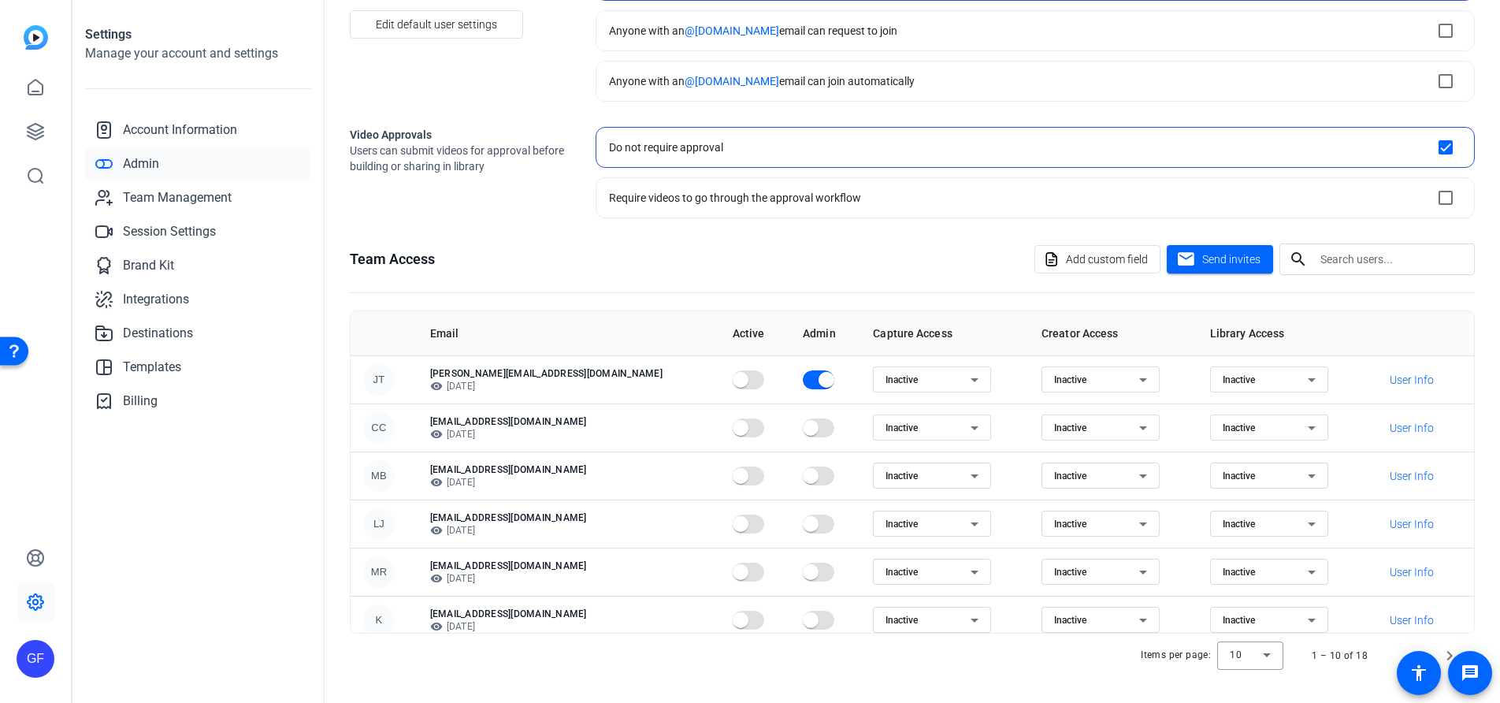
scroll to position [202, 0]
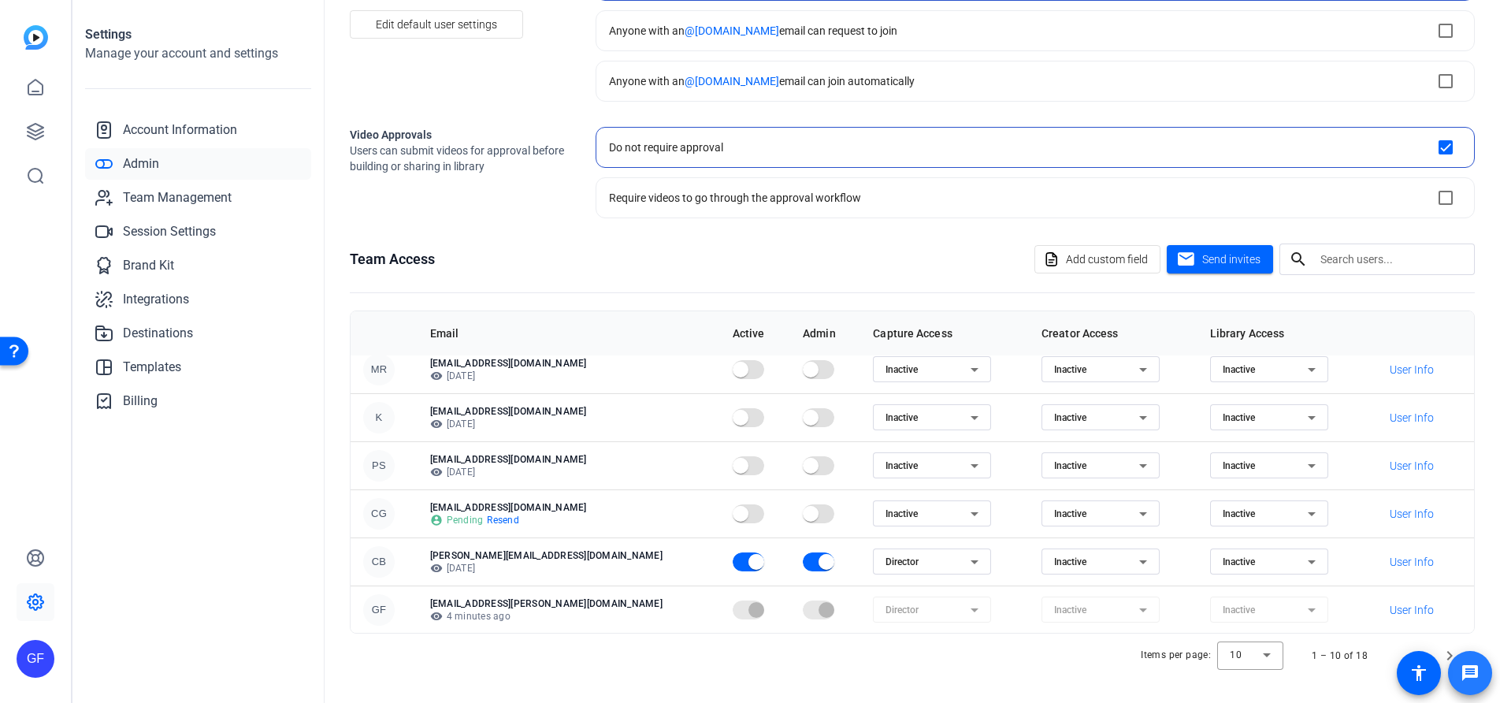
click at [1449, 651] on span at bounding box center [1470, 673] width 44 height 44
click at [1448, 654] on span at bounding box center [1470, 673] width 44 height 44
click at [1448, 649] on span "Next page" at bounding box center [1450, 656] width 38 height 38
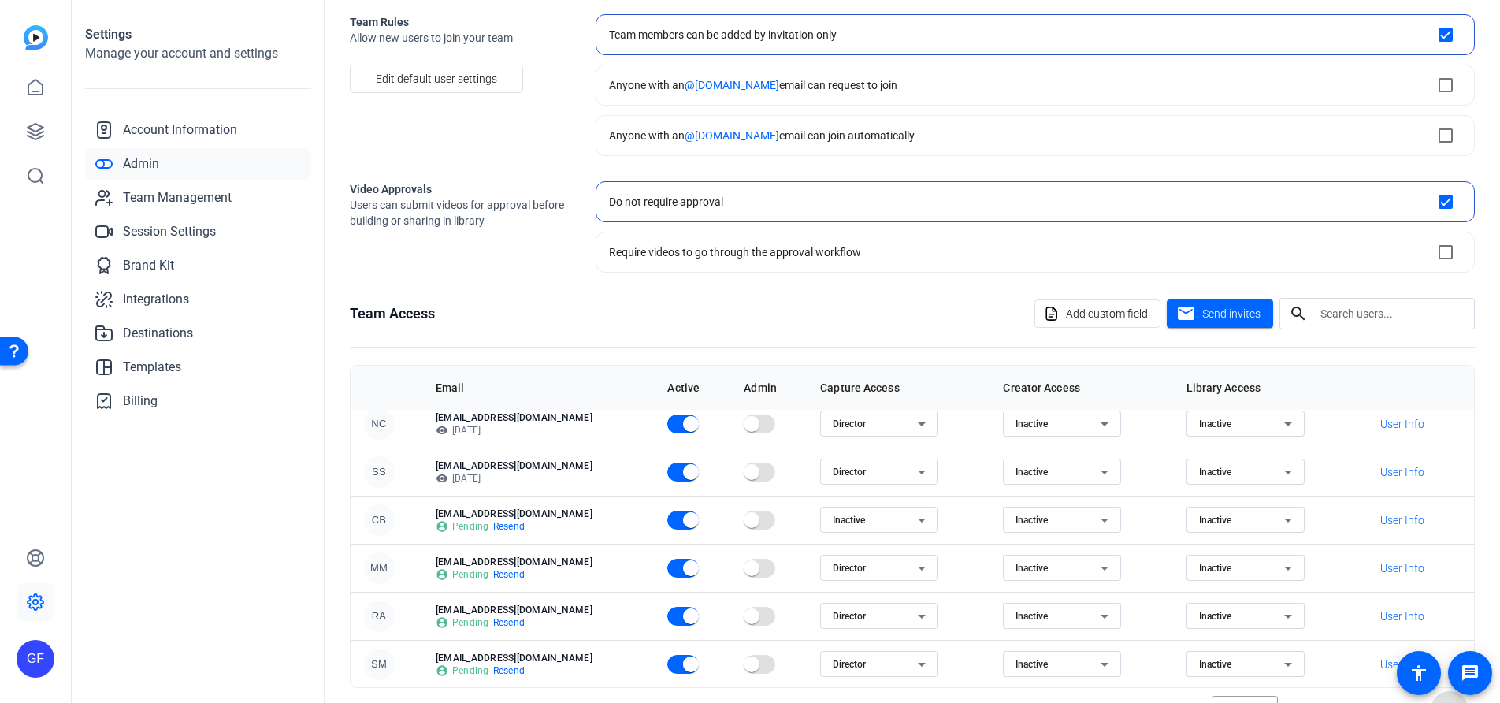
scroll to position [137, 0]
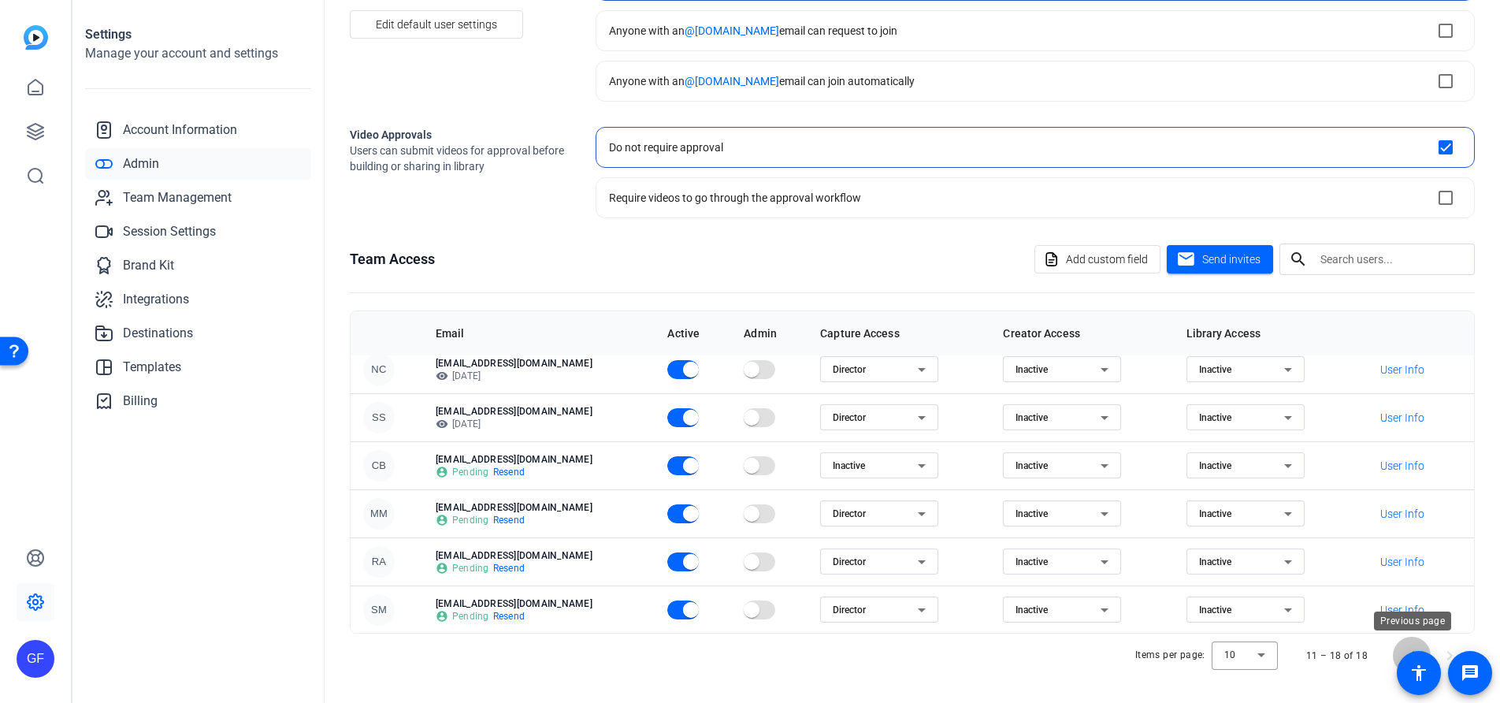
click at [1405, 643] on span "Previous page" at bounding box center [1412, 656] width 38 height 38
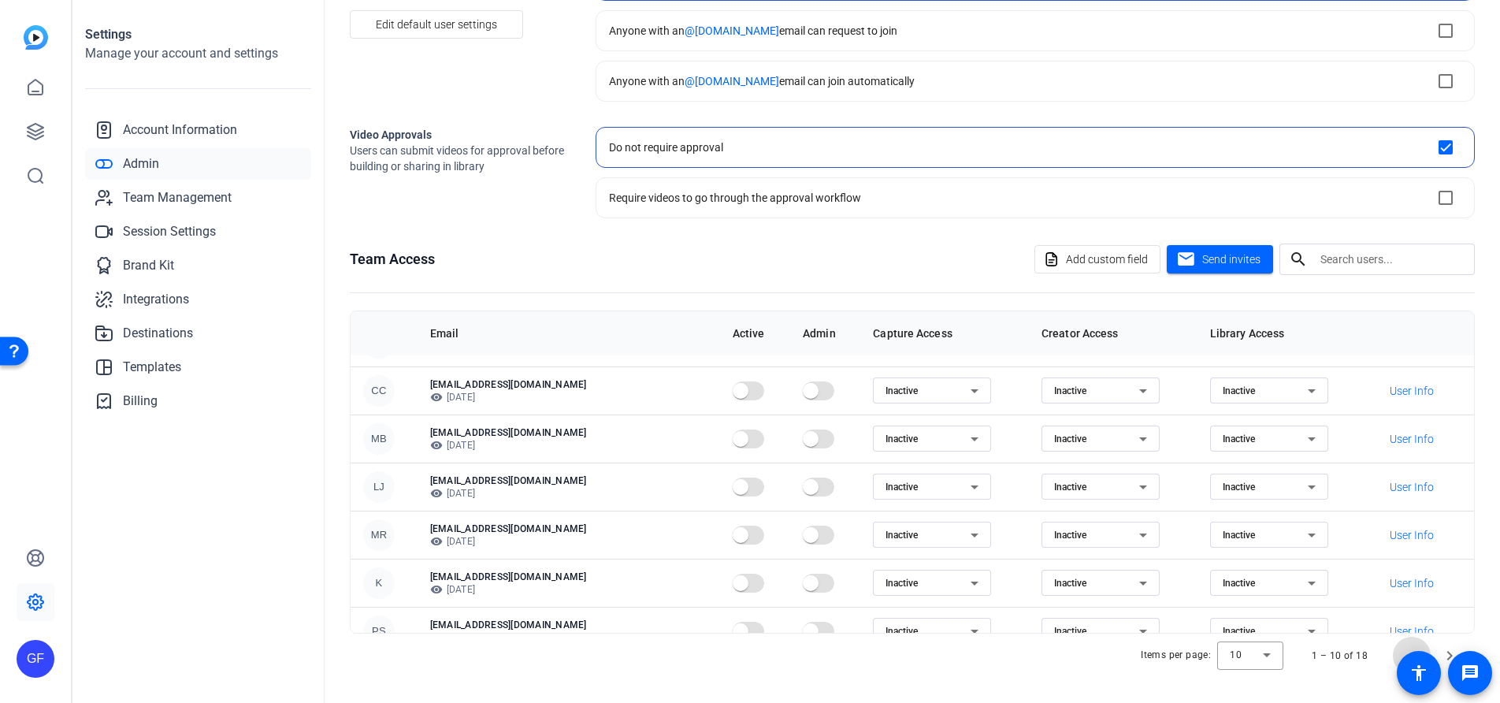
scroll to position [0, 0]
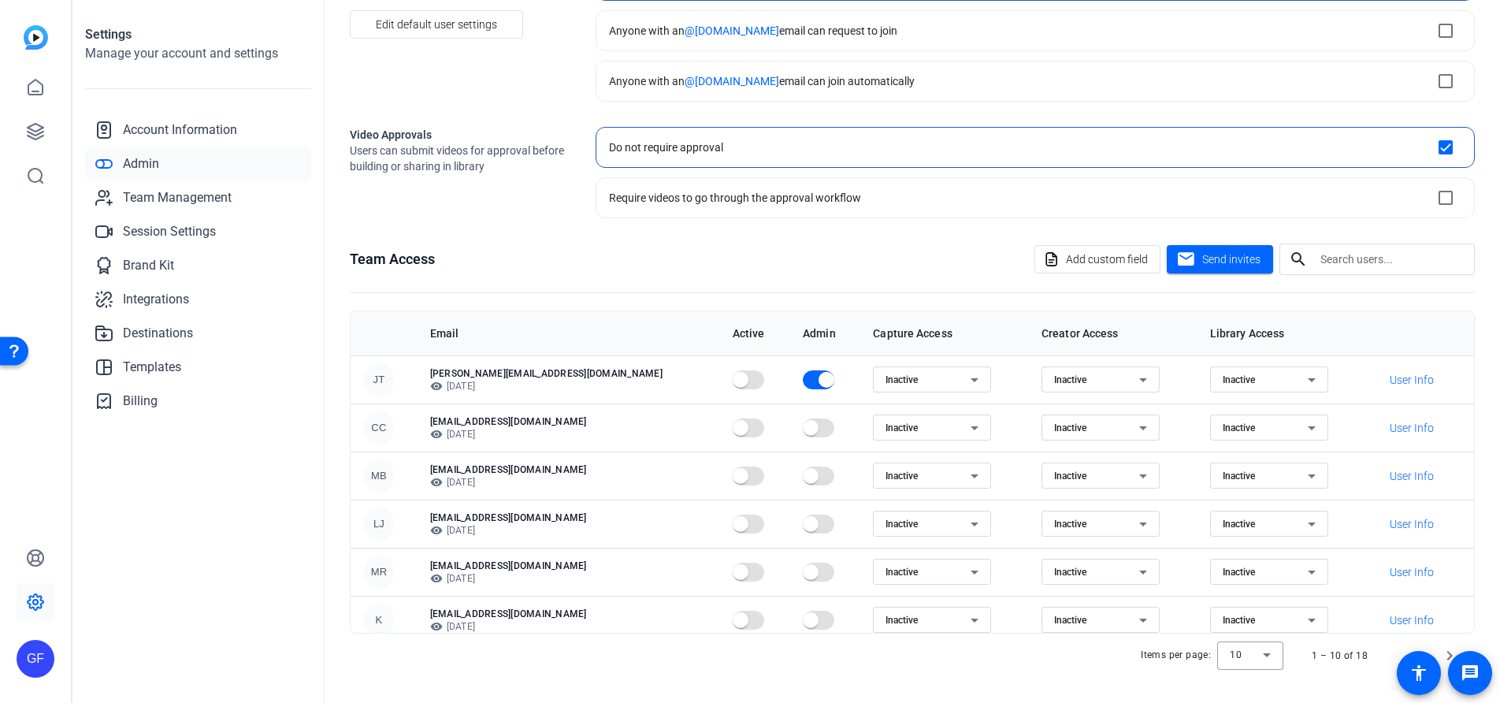
click at [1391, 643] on div "1 – 10 of 18" at bounding box center [1381, 656] width 176 height 38
click at [1447, 651] on span "Next page" at bounding box center [1450, 656] width 38 height 38
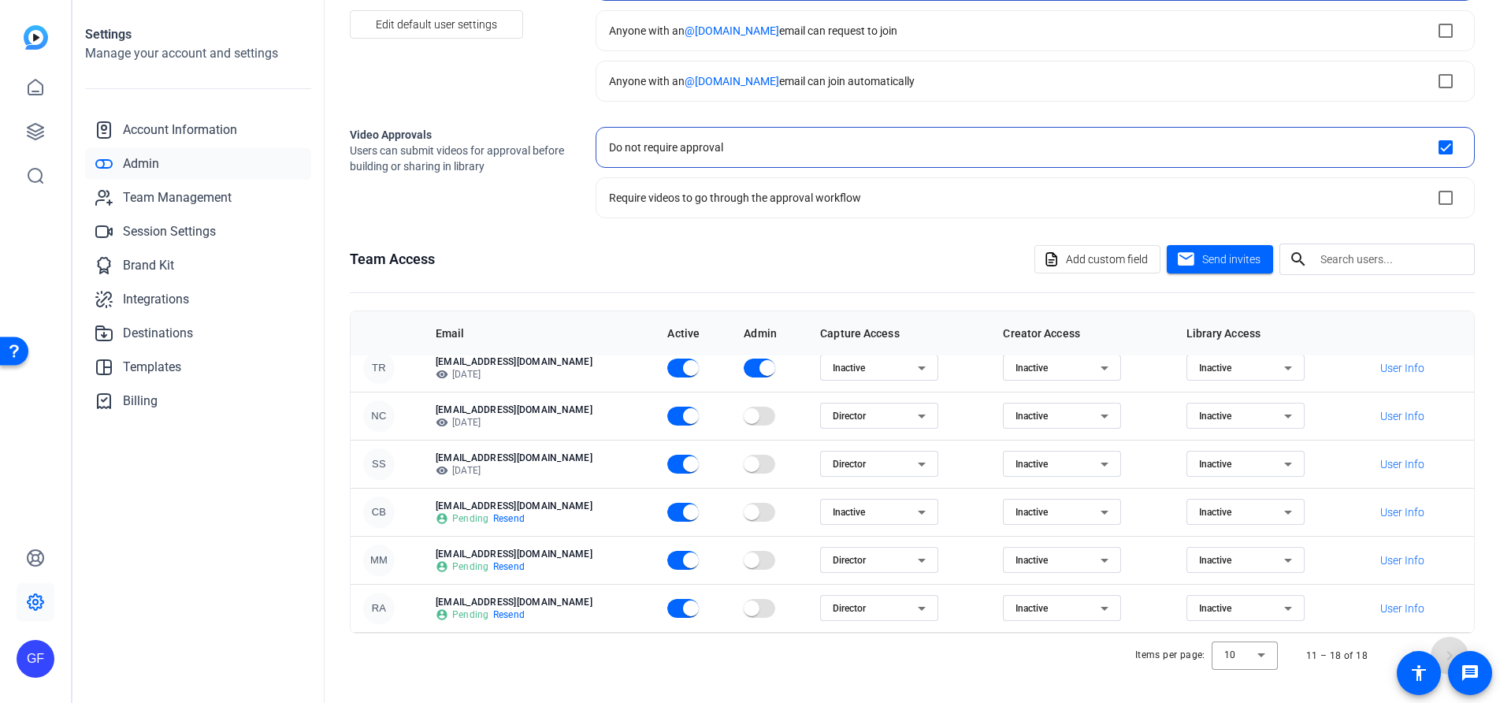
scroll to position [105, 0]
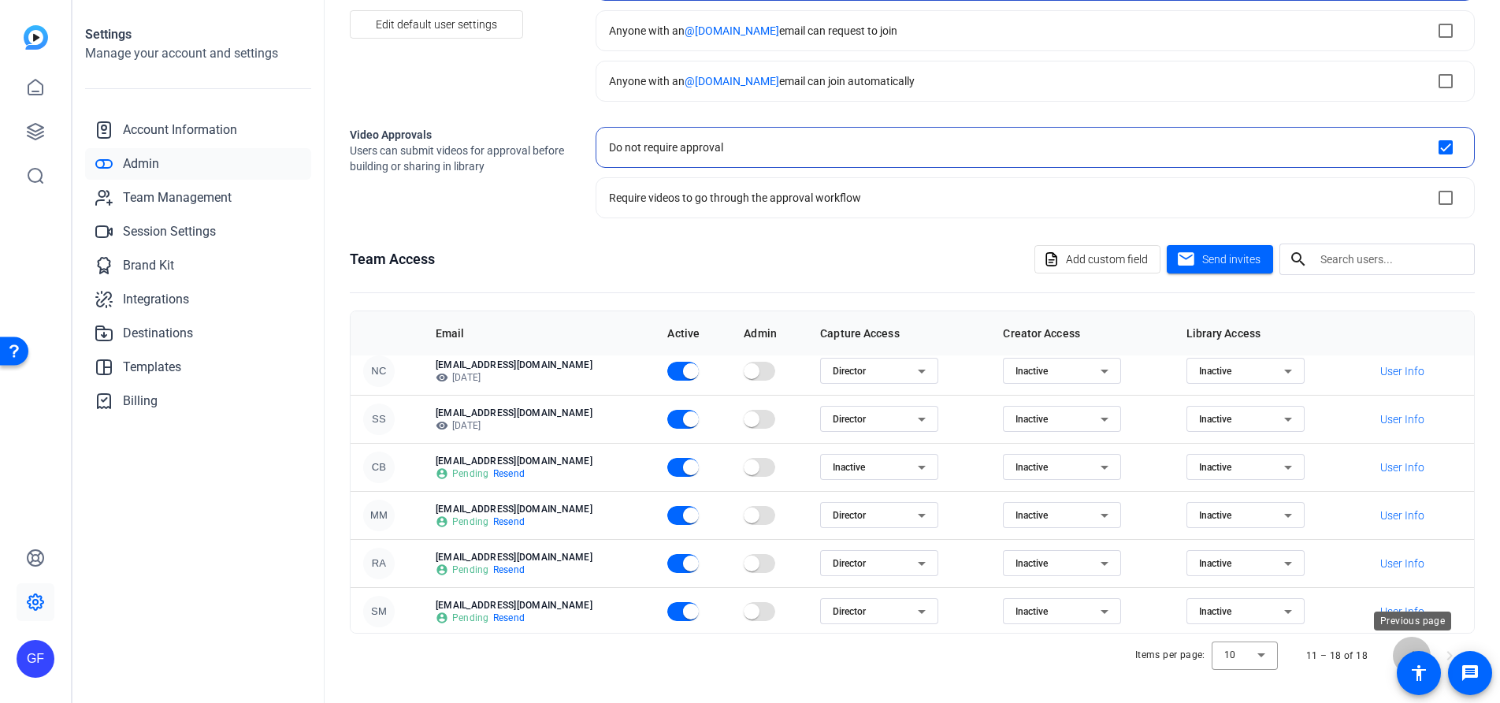
click at [1406, 646] on span "Previous page" at bounding box center [1412, 656] width 38 height 38
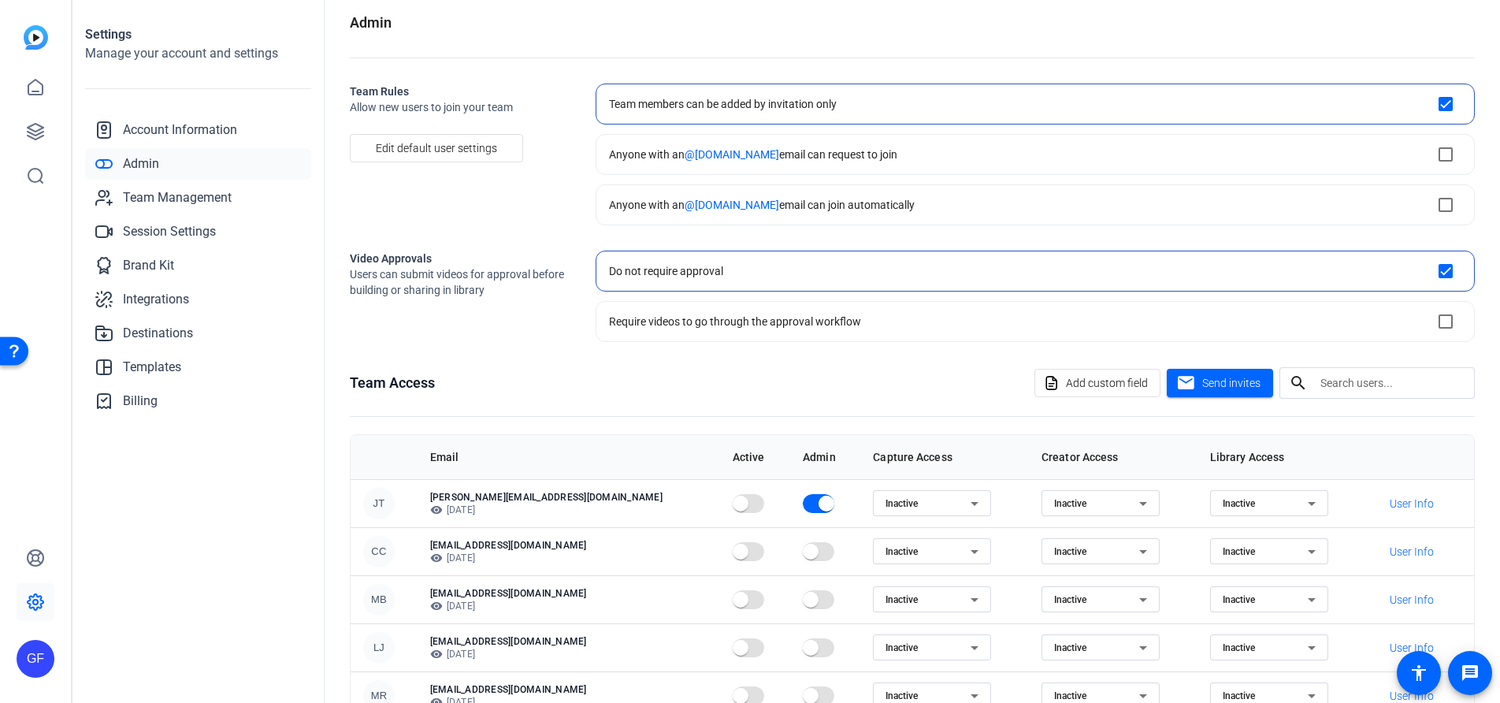
scroll to position [0, 0]
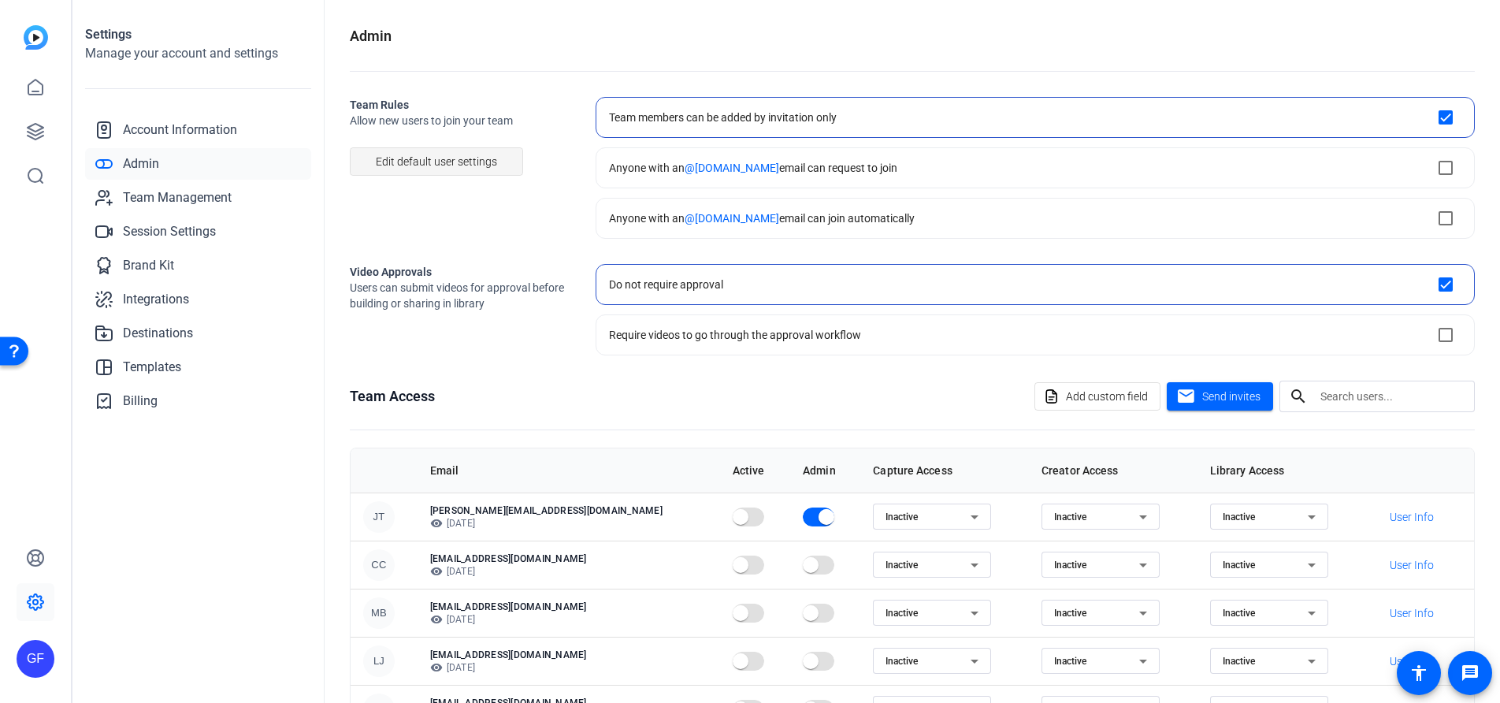
click at [460, 168] on span "Edit default user settings" at bounding box center [436, 162] width 121 height 30
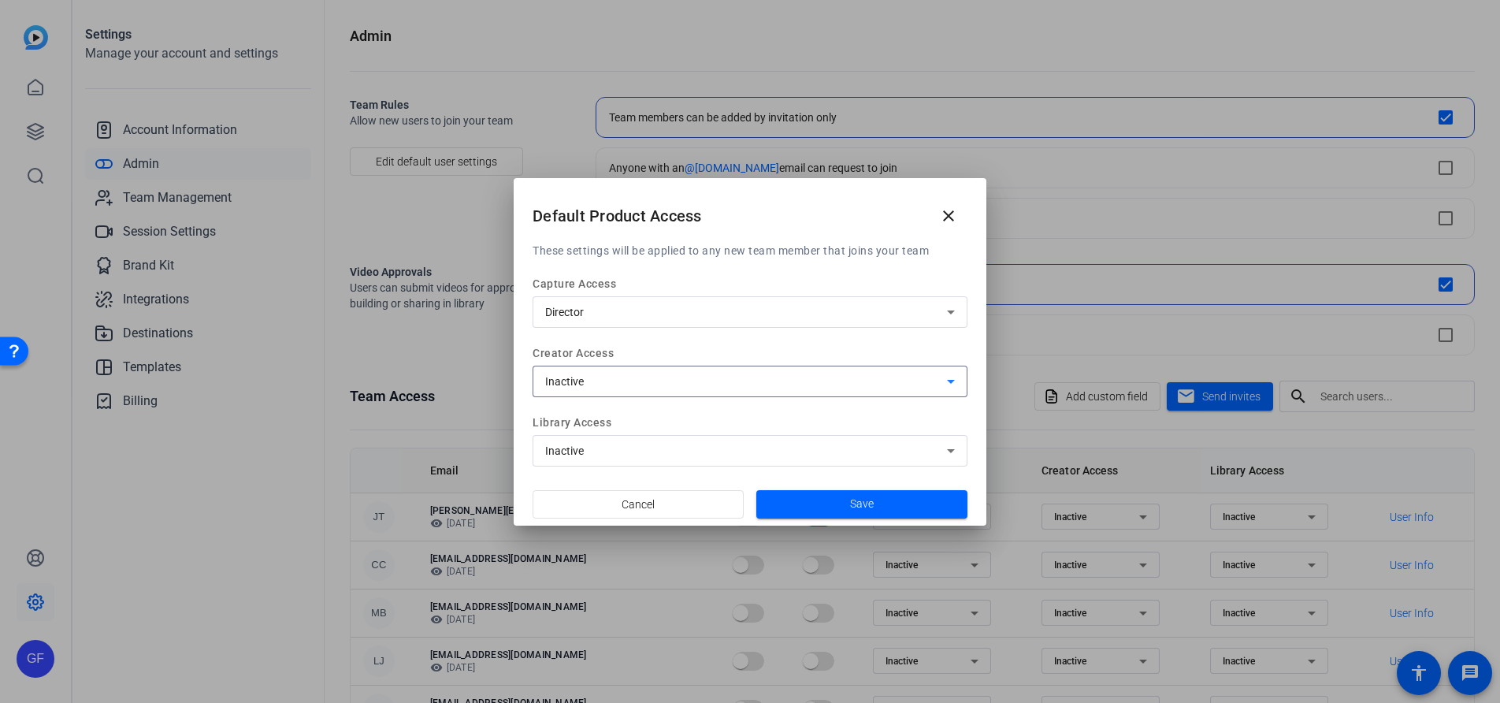
click at [954, 385] on icon at bounding box center [950, 381] width 19 height 19
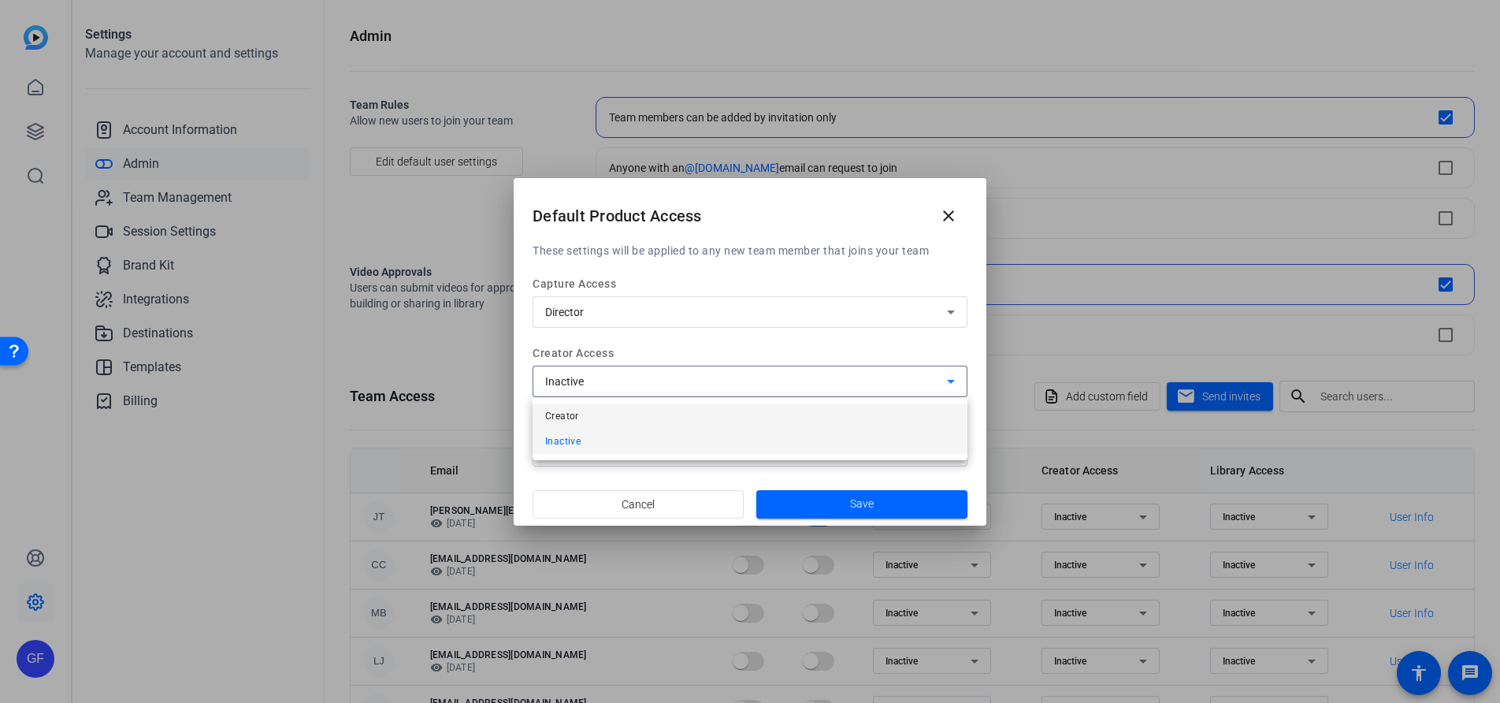
click at [770, 418] on mat-option "Creator" at bounding box center [750, 415] width 435 height 25
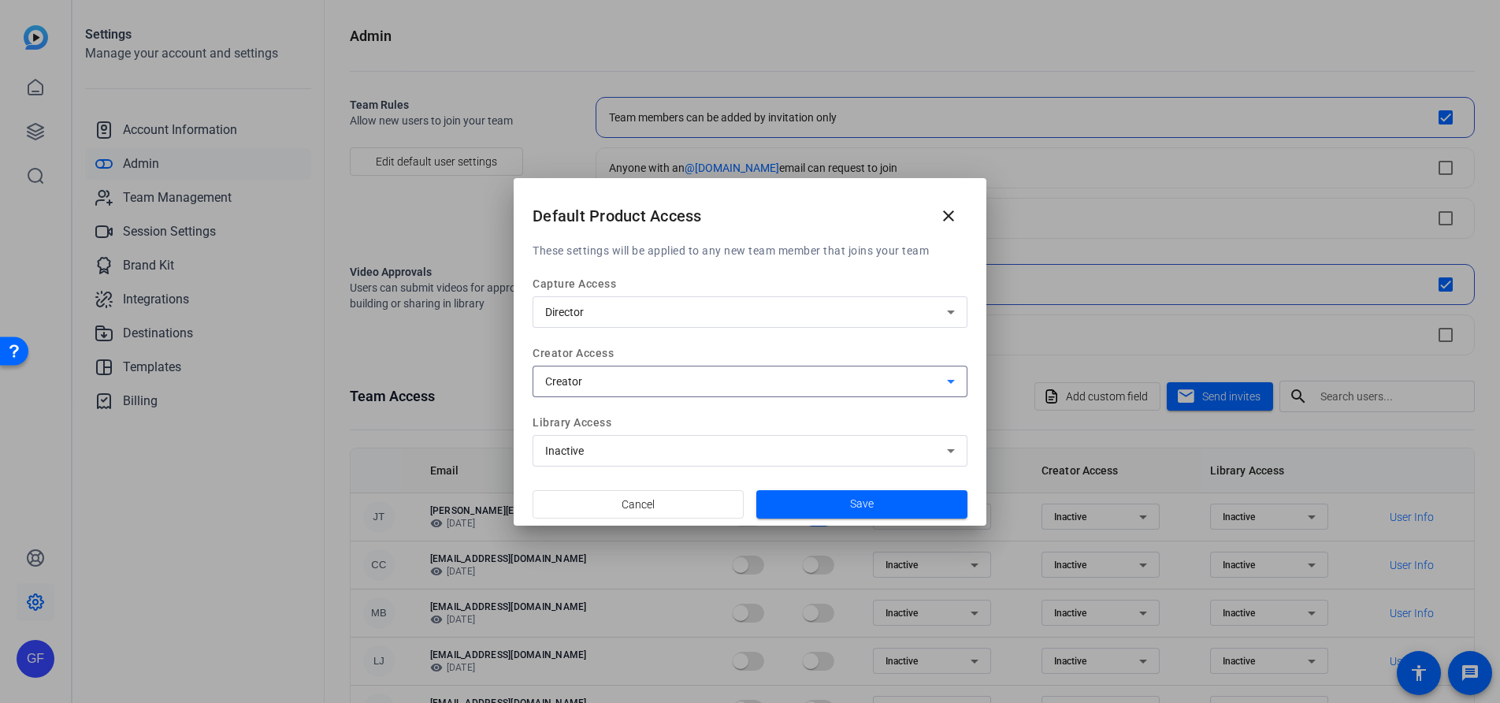
click at [914, 461] on div "Inactive" at bounding box center [750, 451] width 410 height 32
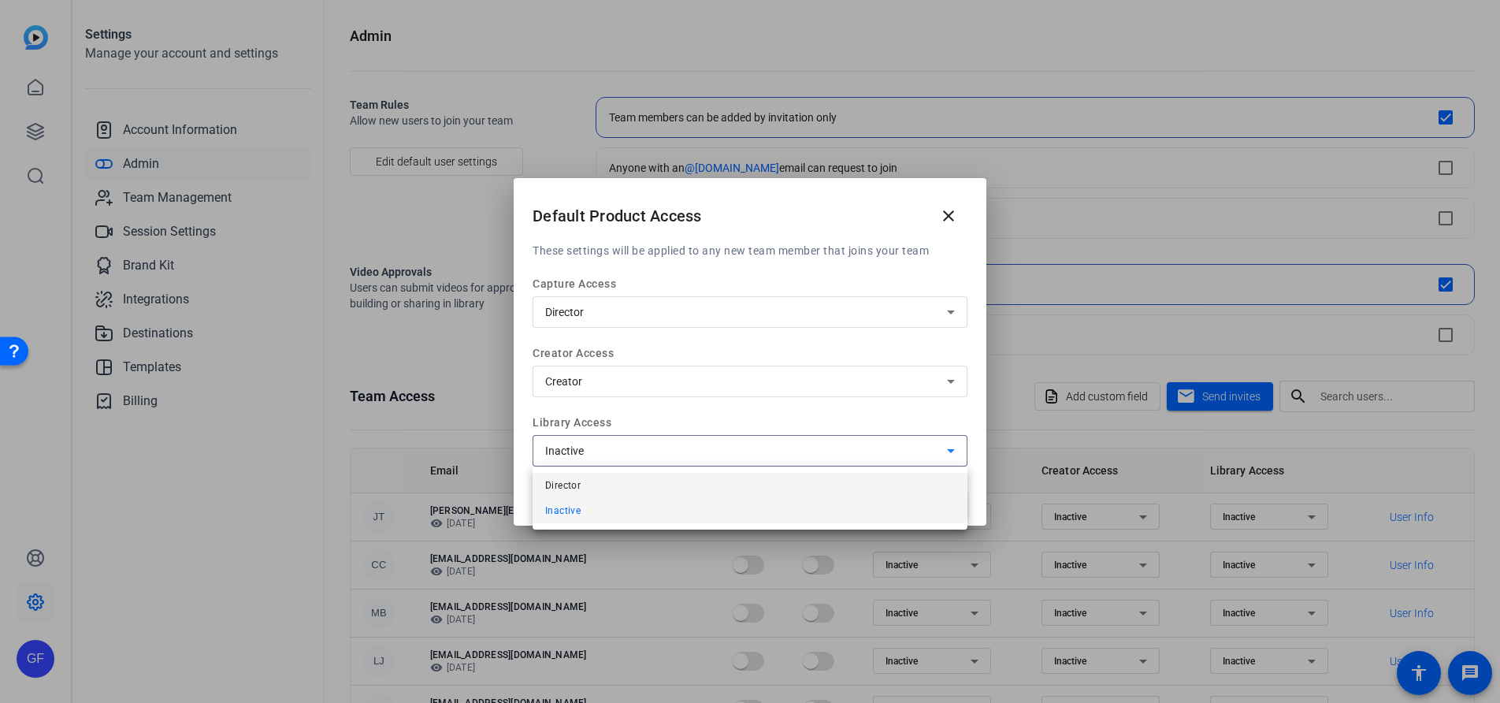
click at [655, 479] on mat-option "Director" at bounding box center [750, 485] width 435 height 25
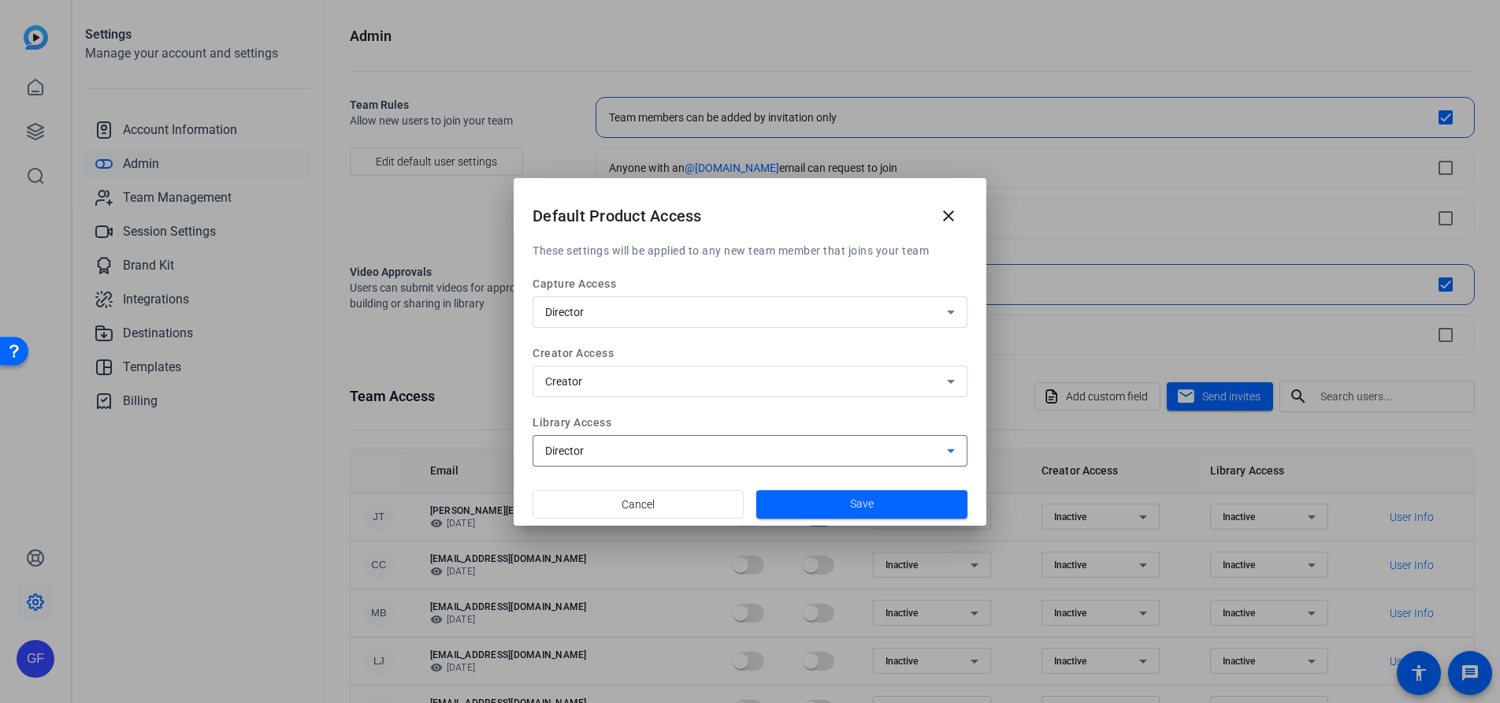
click at [875, 388] on div "Creator" at bounding box center [746, 381] width 402 height 19
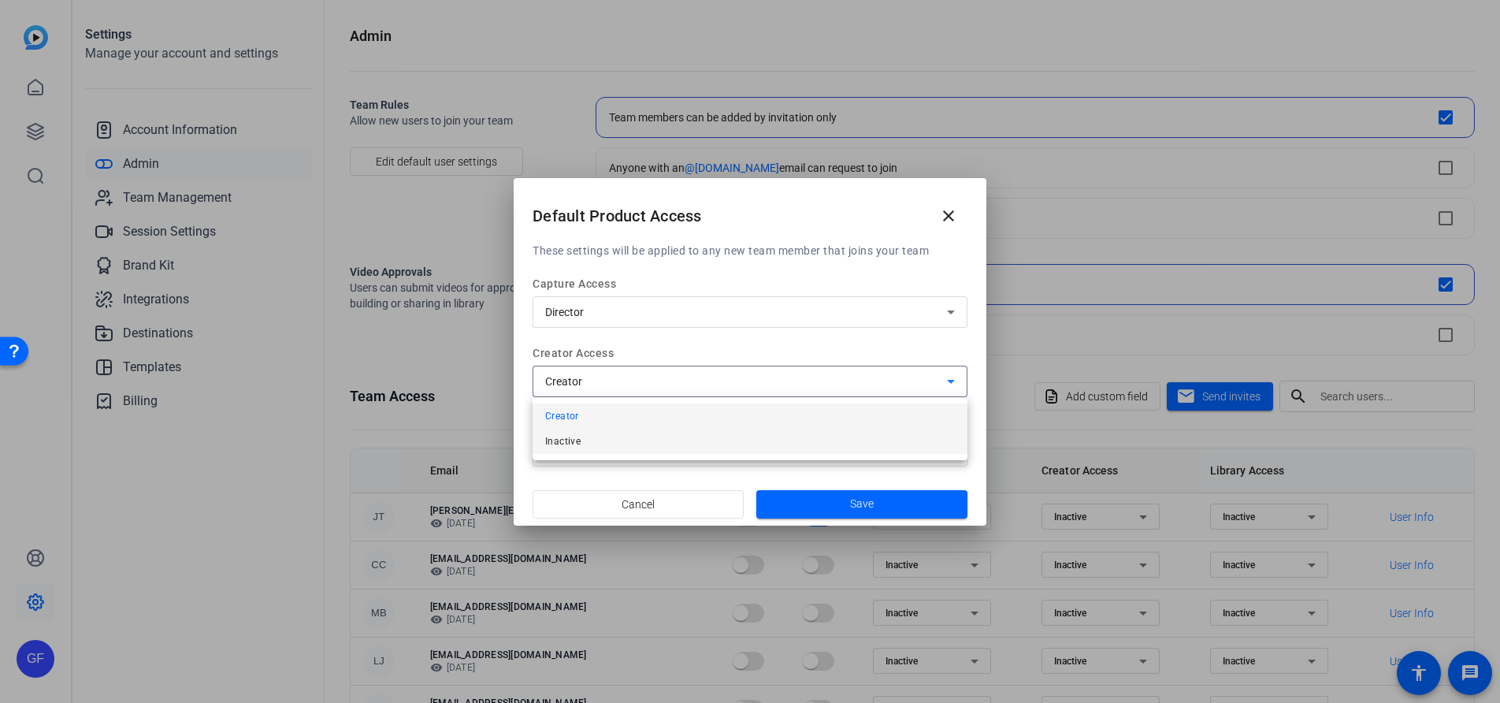
click at [771, 439] on mat-option "Inactive" at bounding box center [750, 441] width 435 height 25
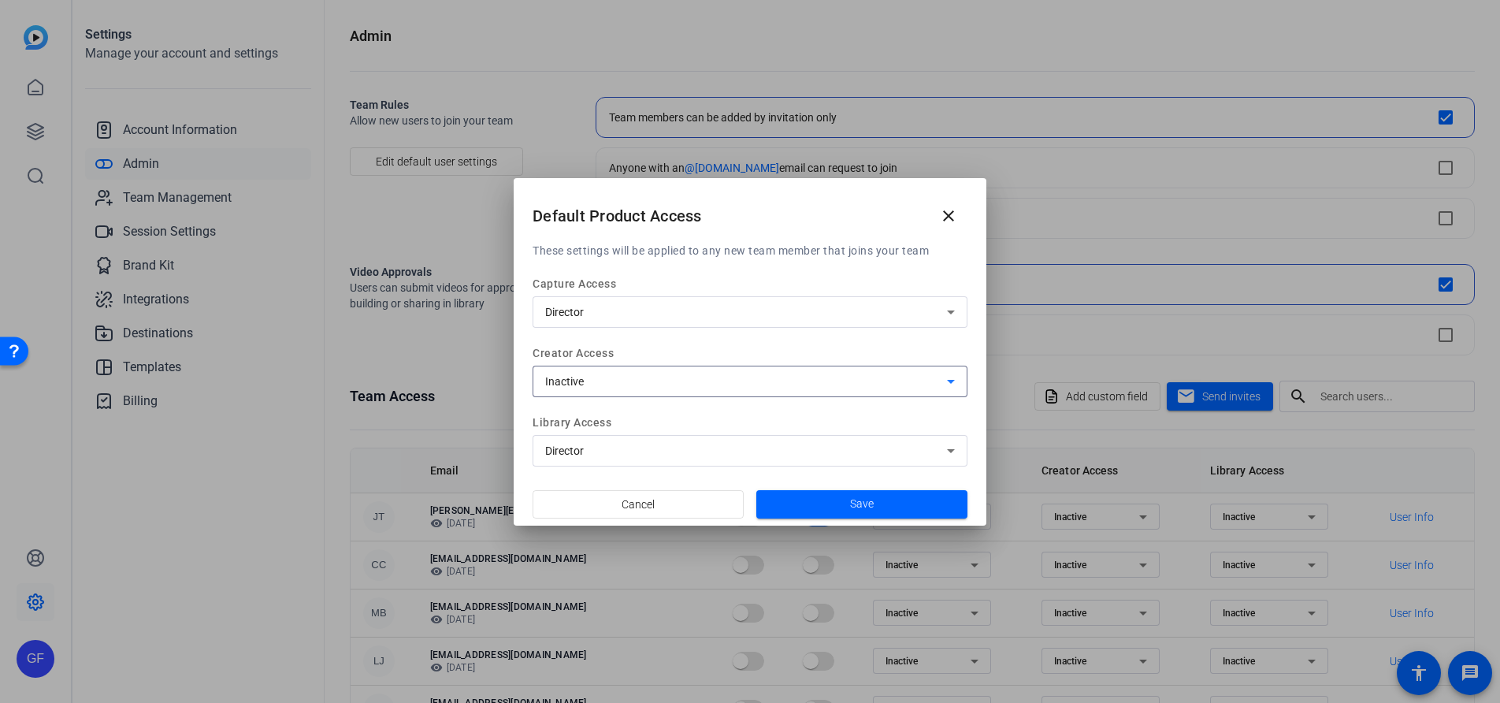
click at [864, 441] on div "Director" at bounding box center [746, 450] width 402 height 19
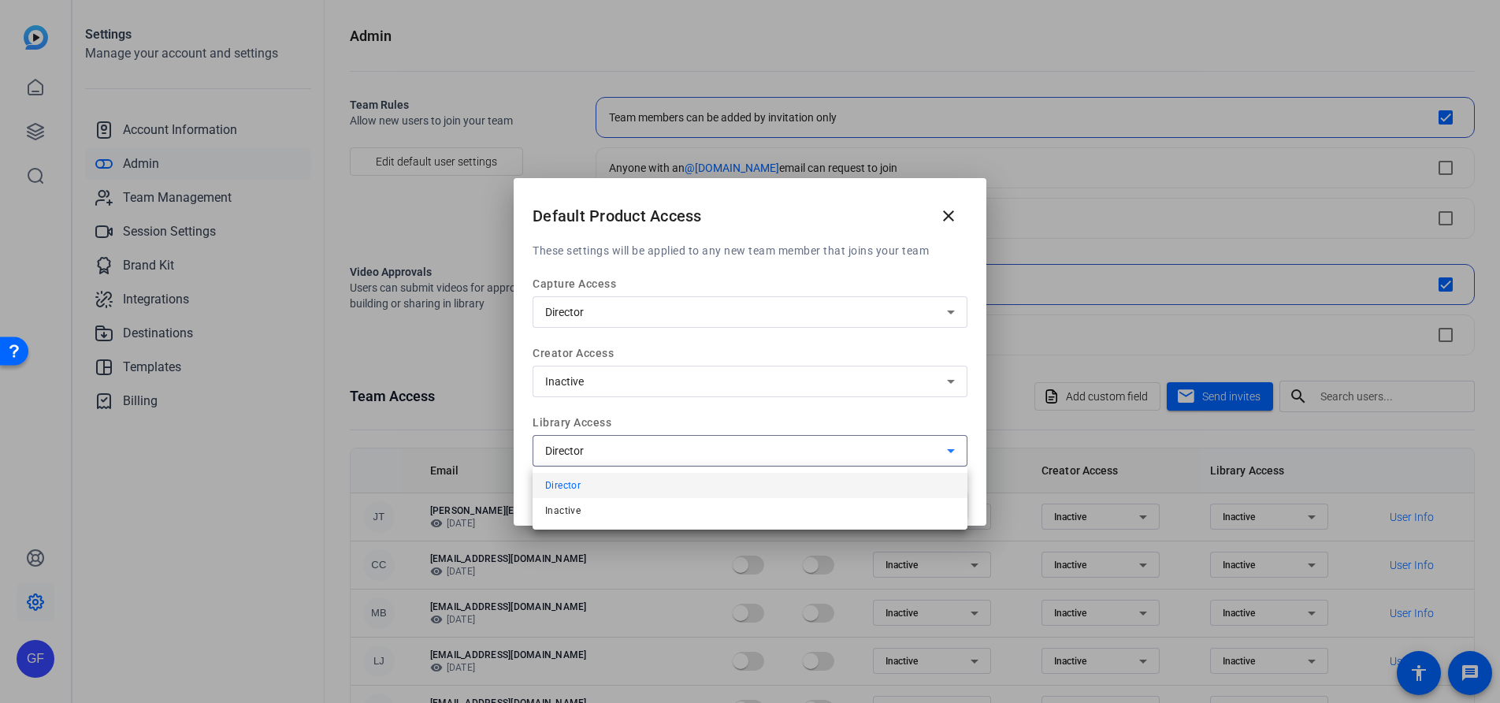
click at [738, 508] on mat-option "Inactive" at bounding box center [750, 510] width 435 height 25
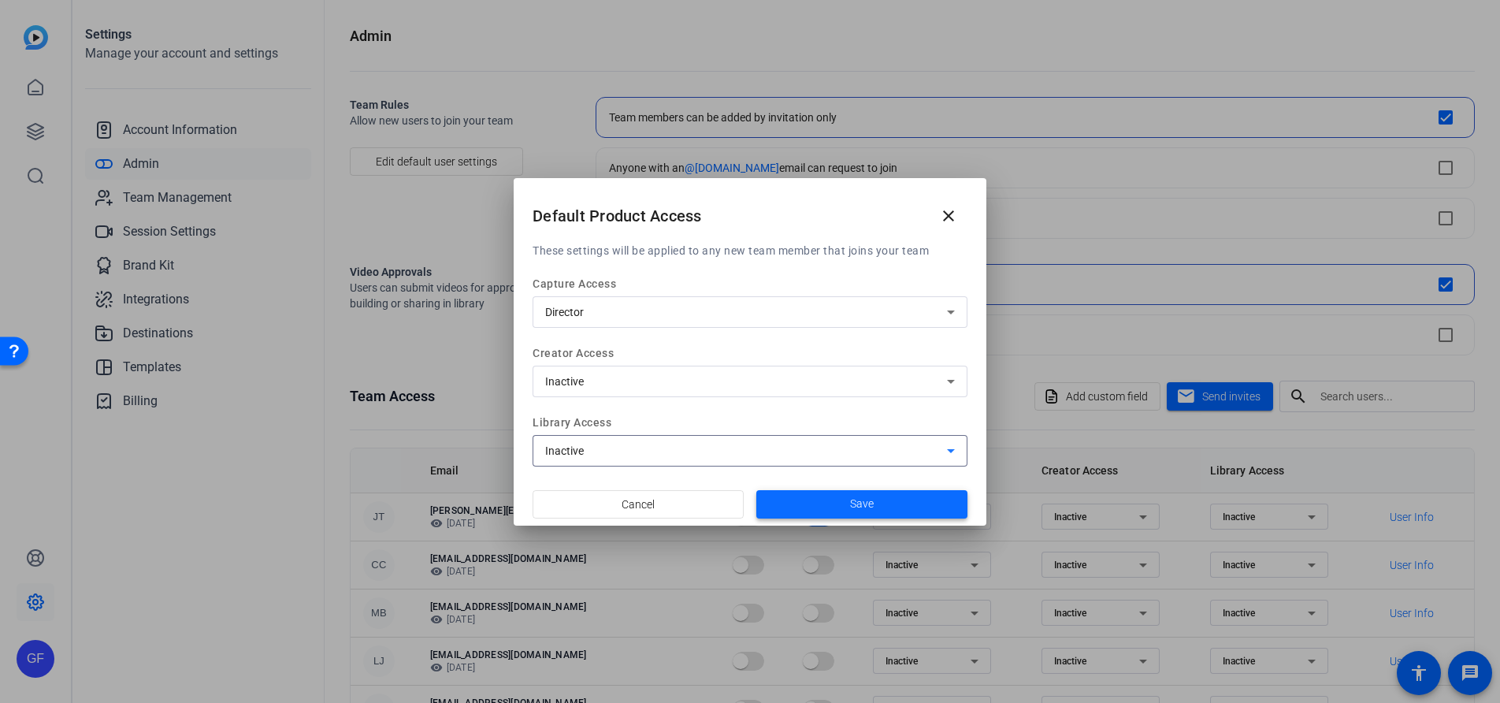
click at [815, 506] on span at bounding box center [861, 504] width 211 height 38
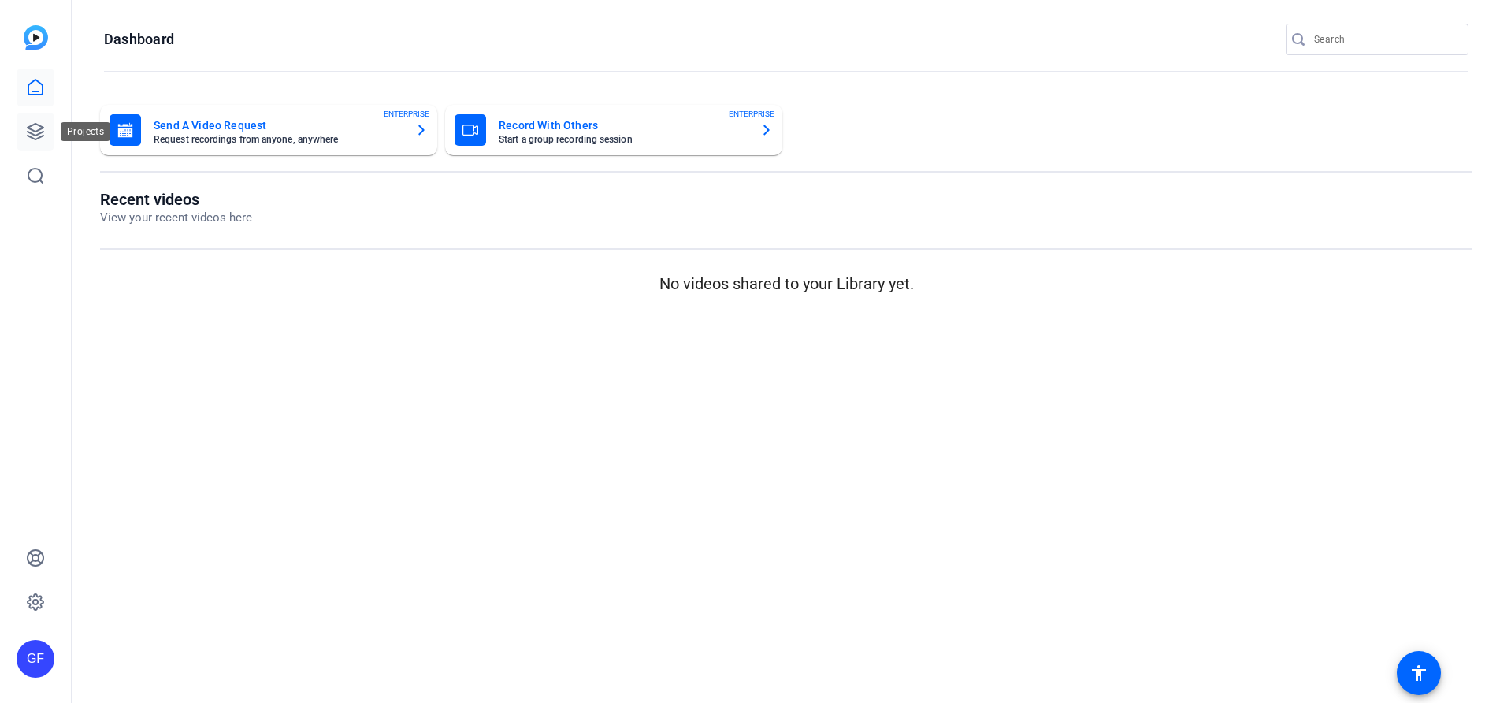
click at [29, 128] on icon at bounding box center [36, 132] width 16 height 16
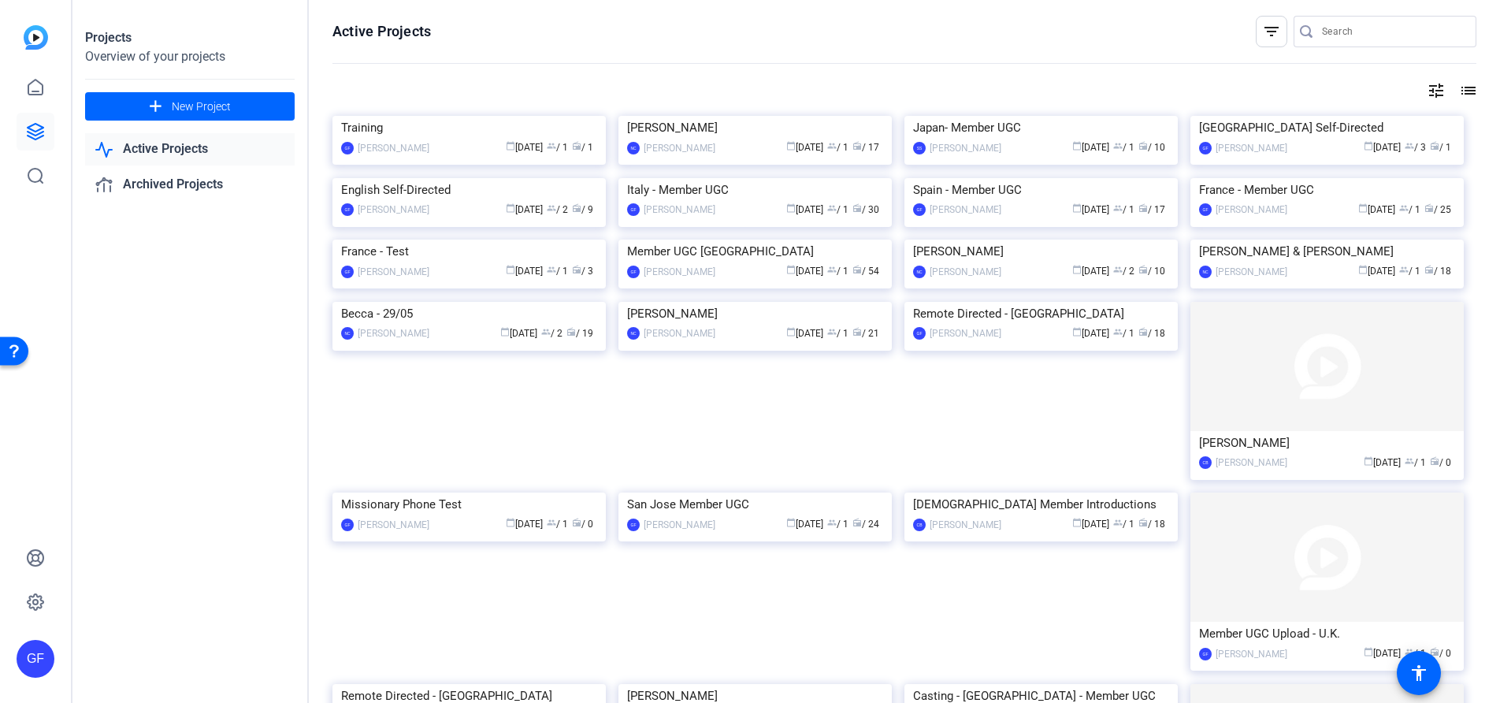
scroll to position [636, 0]
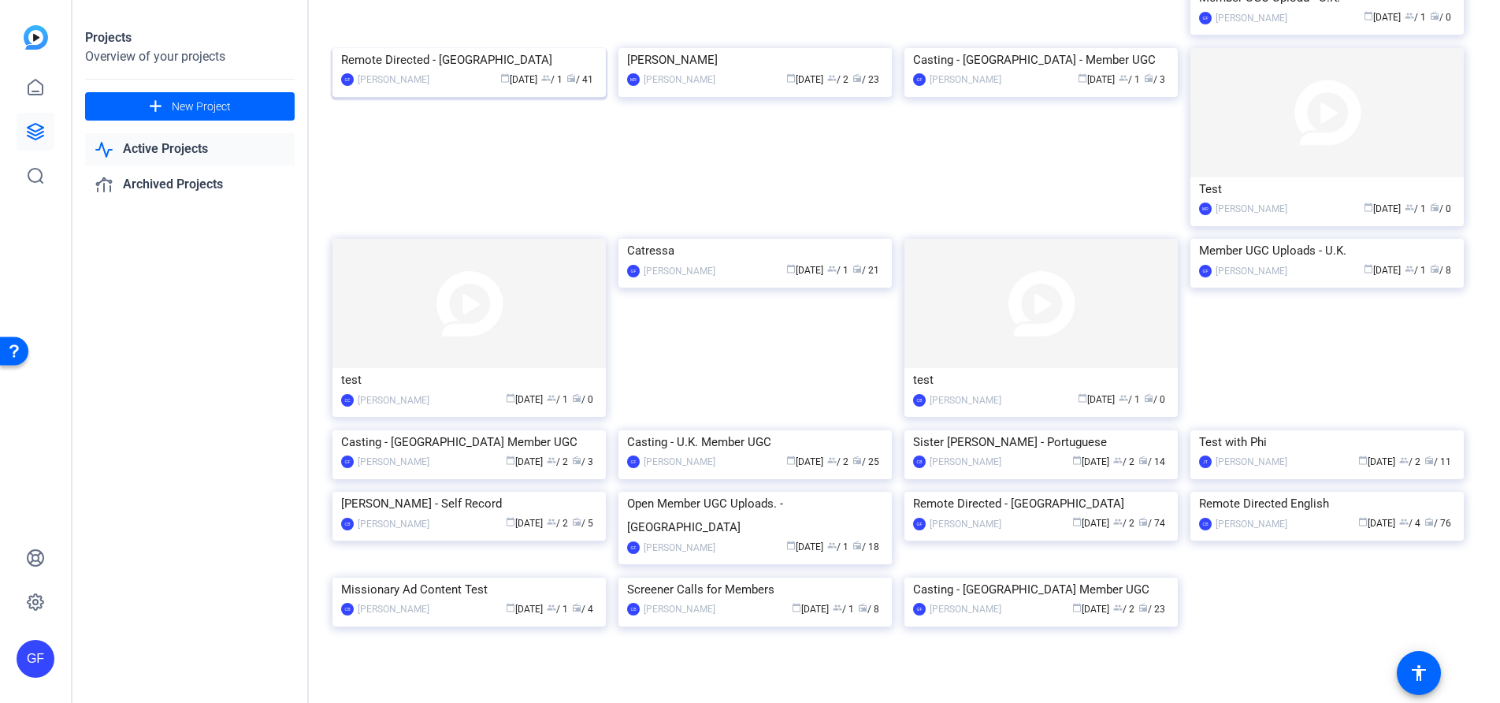
click at [498, 72] on div "Remote Directed - [GEOGRAPHIC_DATA]" at bounding box center [469, 60] width 256 height 24
